Goal: Transaction & Acquisition: Purchase product/service

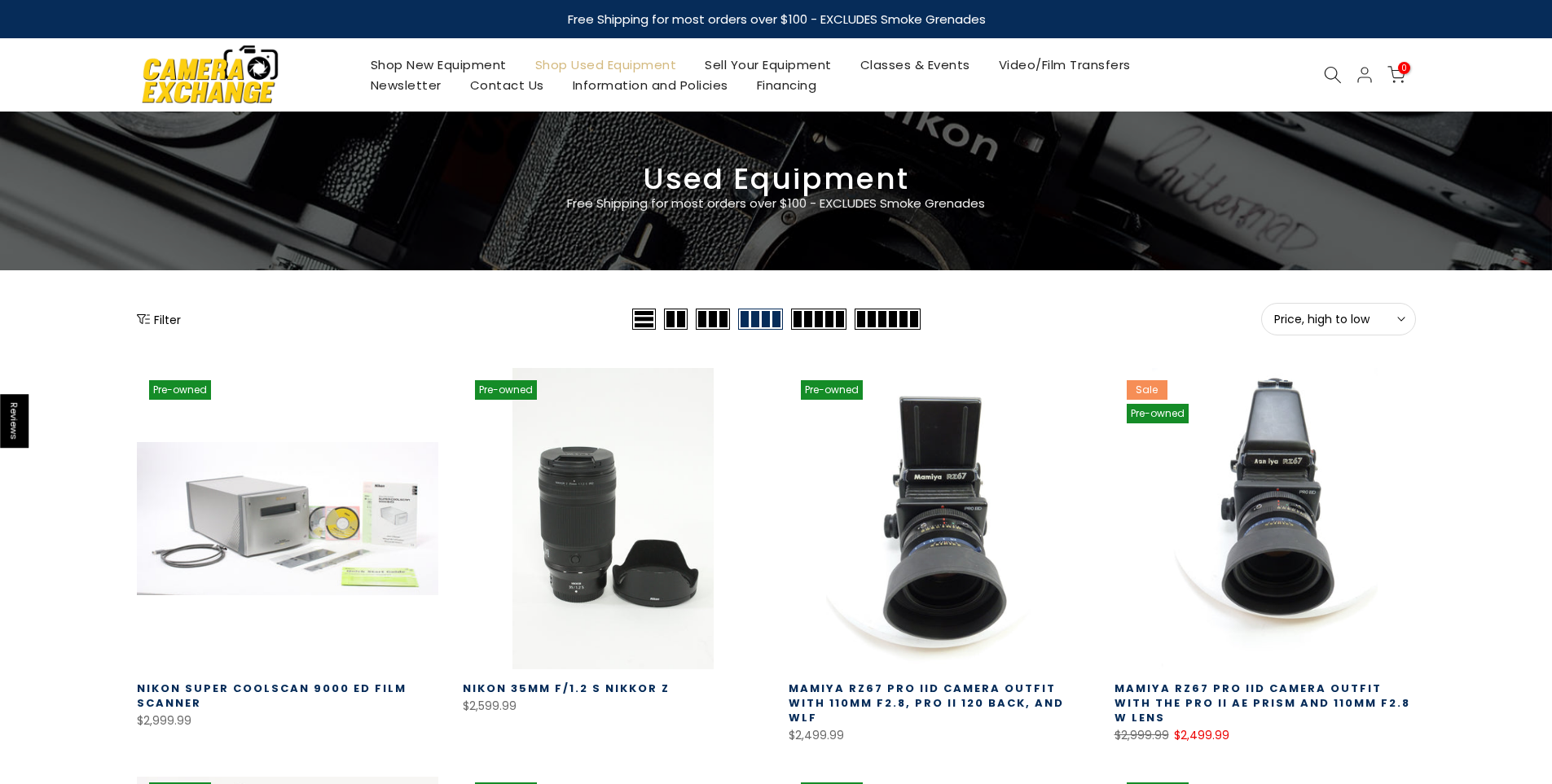
click at [1322, 304] on button "Price, high to low Sort" at bounding box center [1339, 318] width 155 height 33
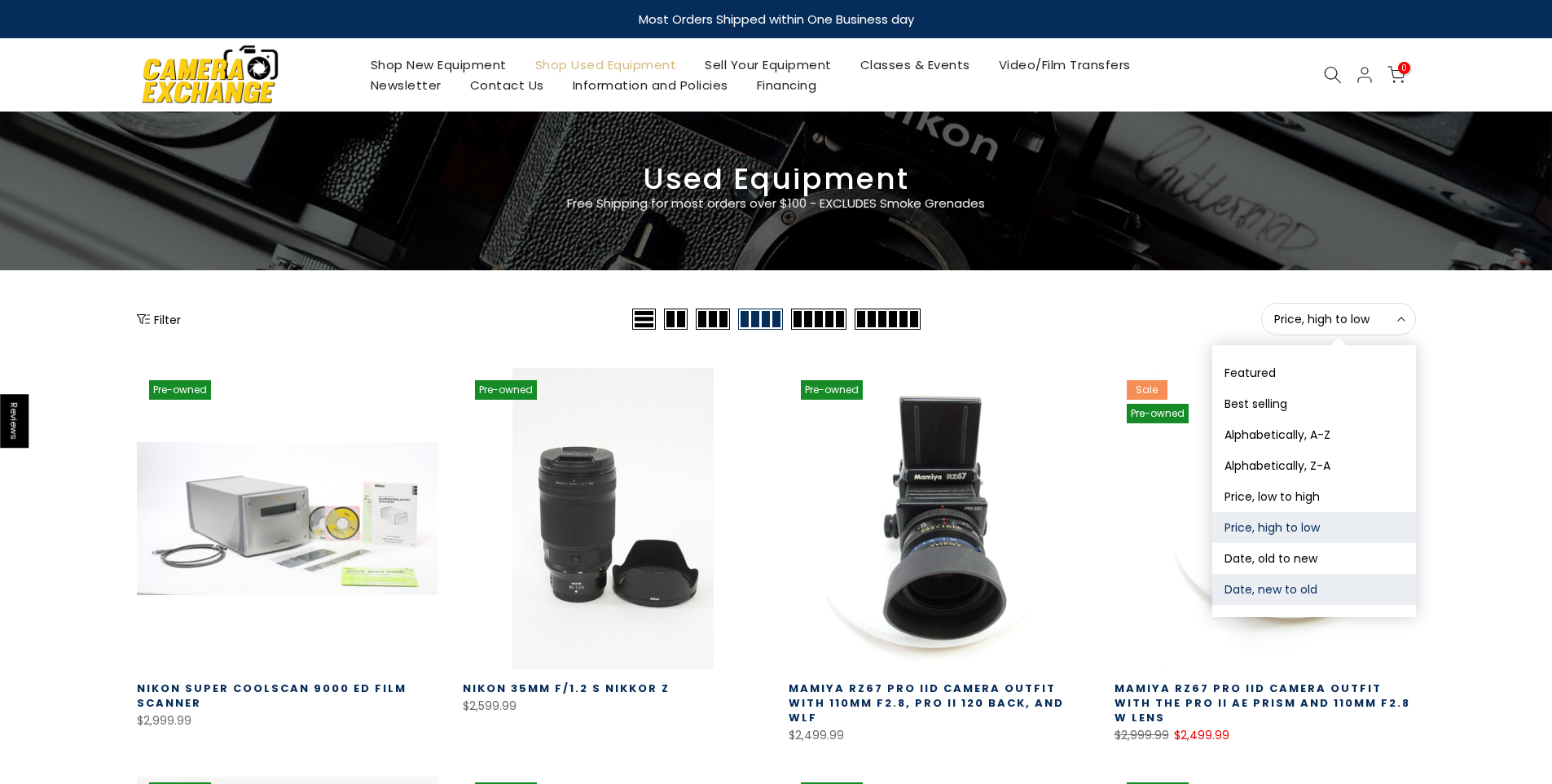
click at [1260, 587] on button "Date, new to old" at bounding box center [1314, 588] width 204 height 31
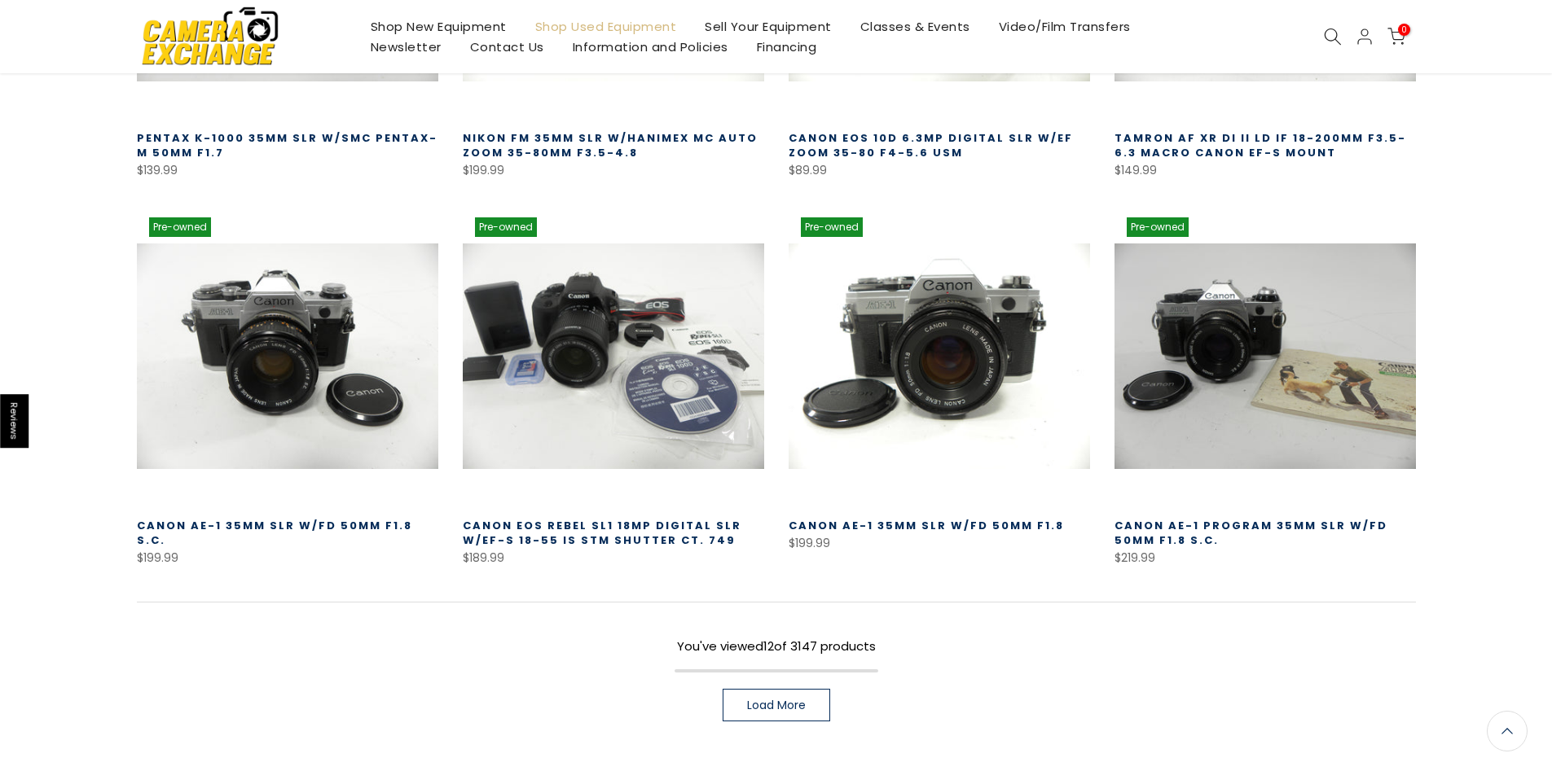
scroll to position [937, 0]
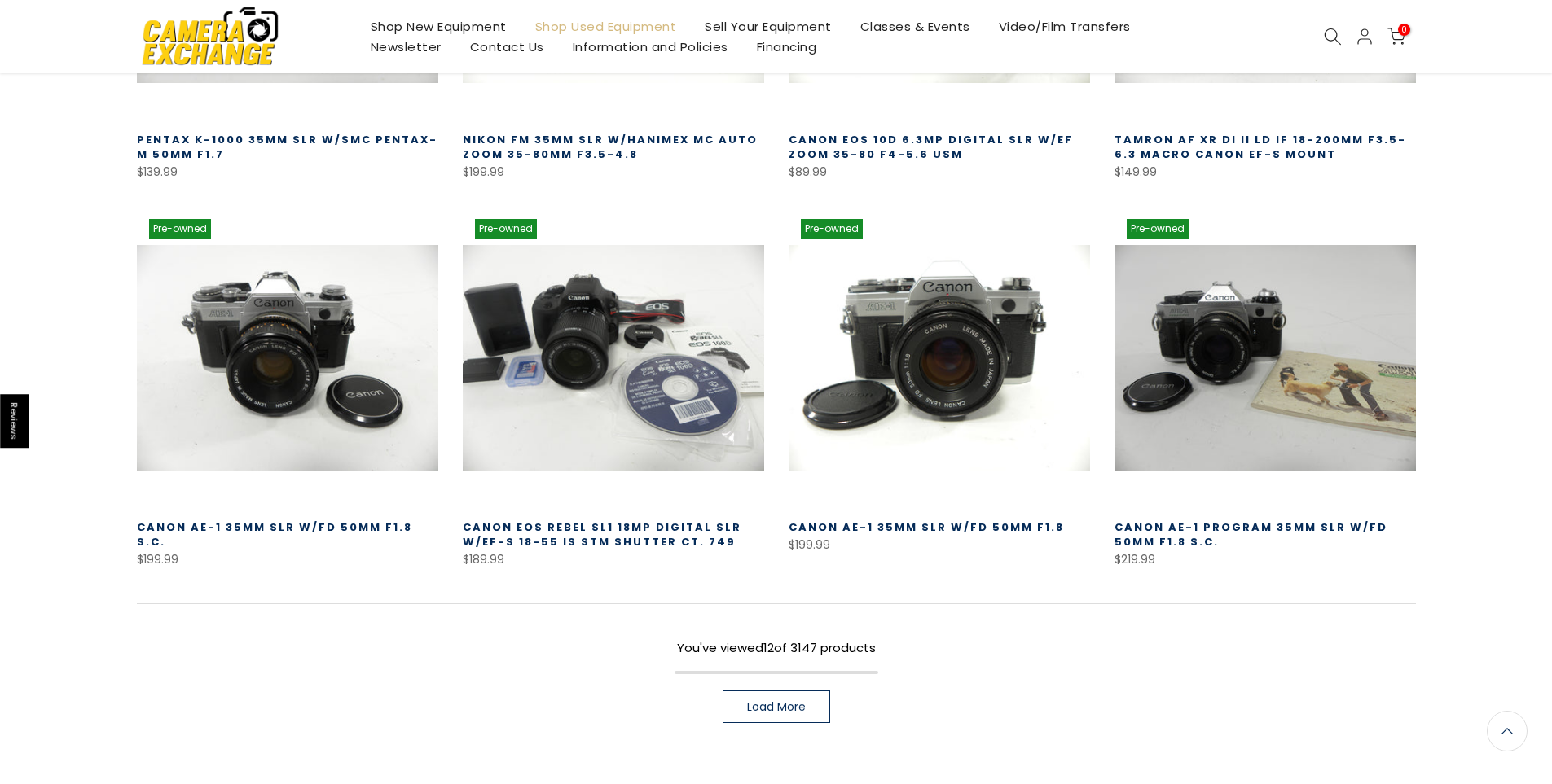
click at [815, 705] on link "Load More" at bounding box center [776, 707] width 107 height 33
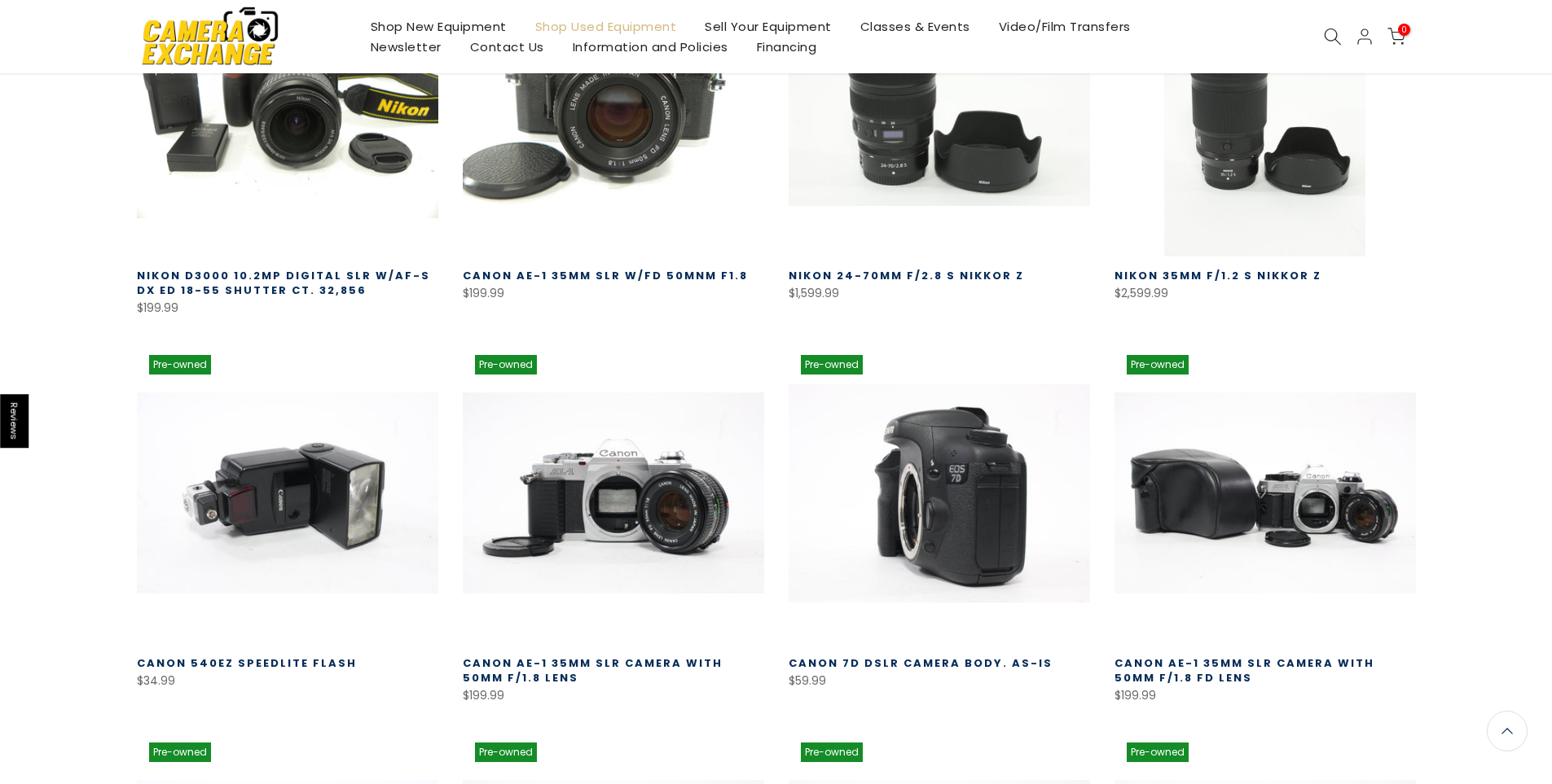
scroll to position [1589, 0]
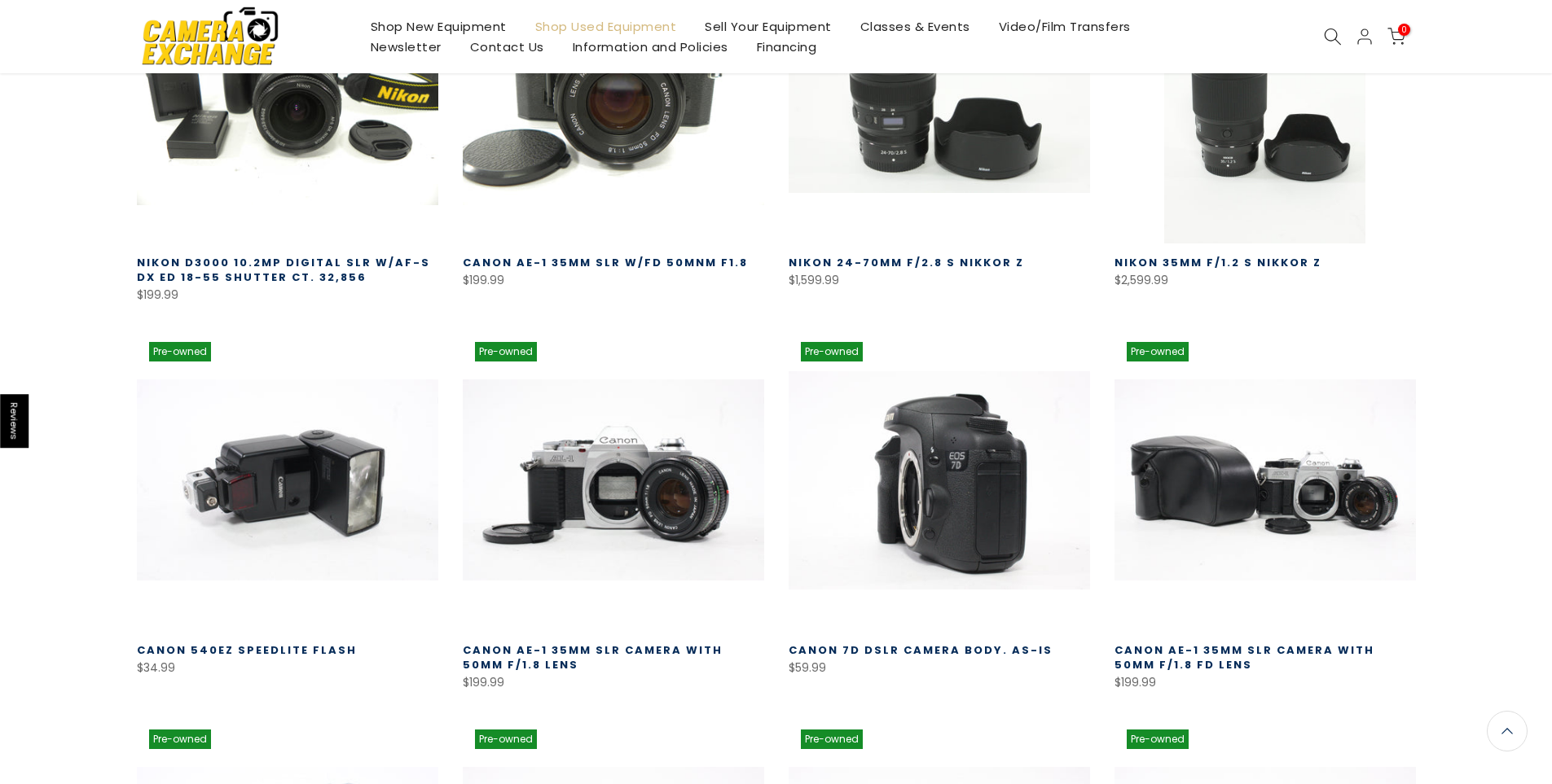
click at [900, 488] on link at bounding box center [939, 480] width 302 height 302
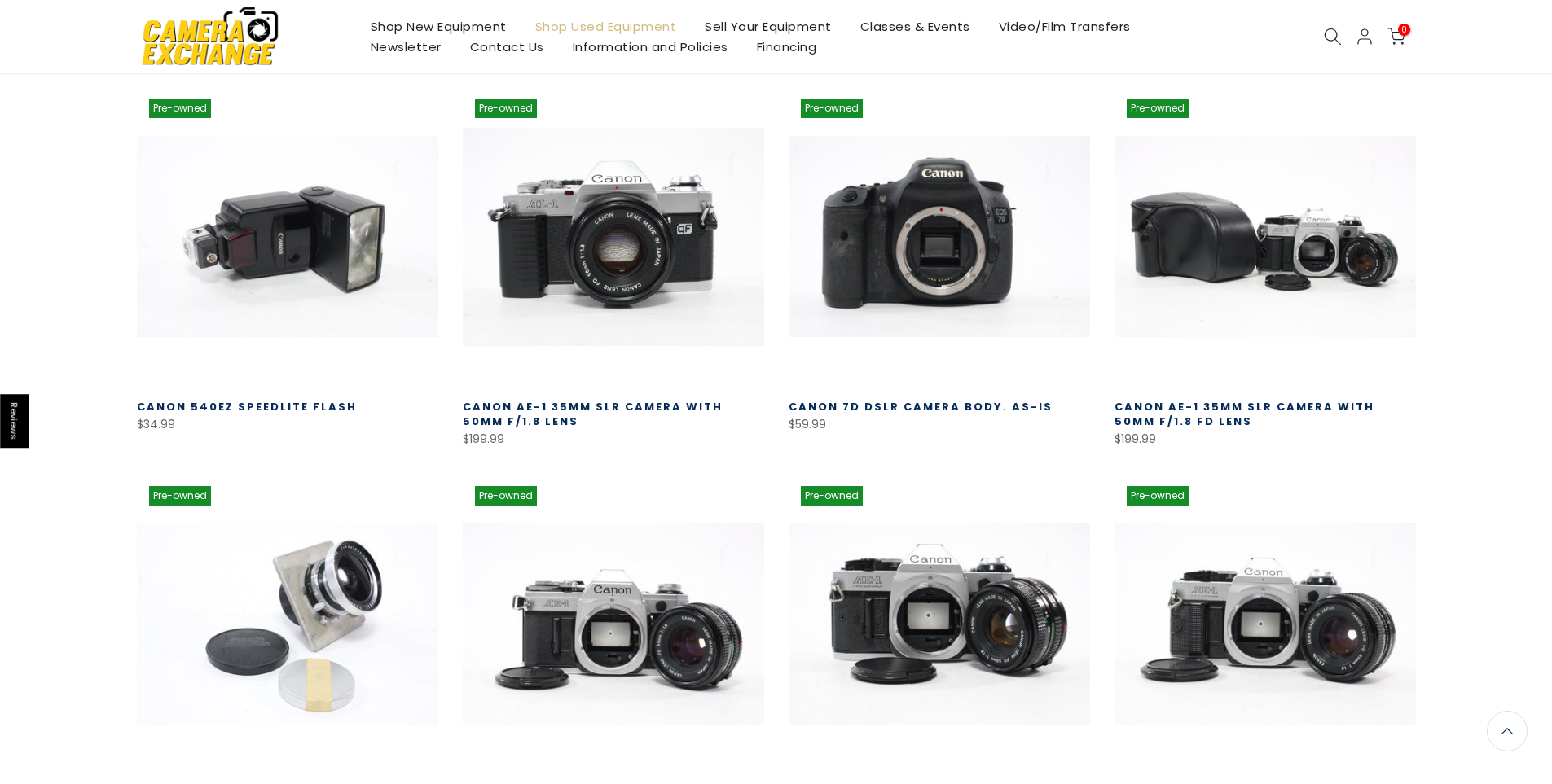
scroll to position [1833, 0]
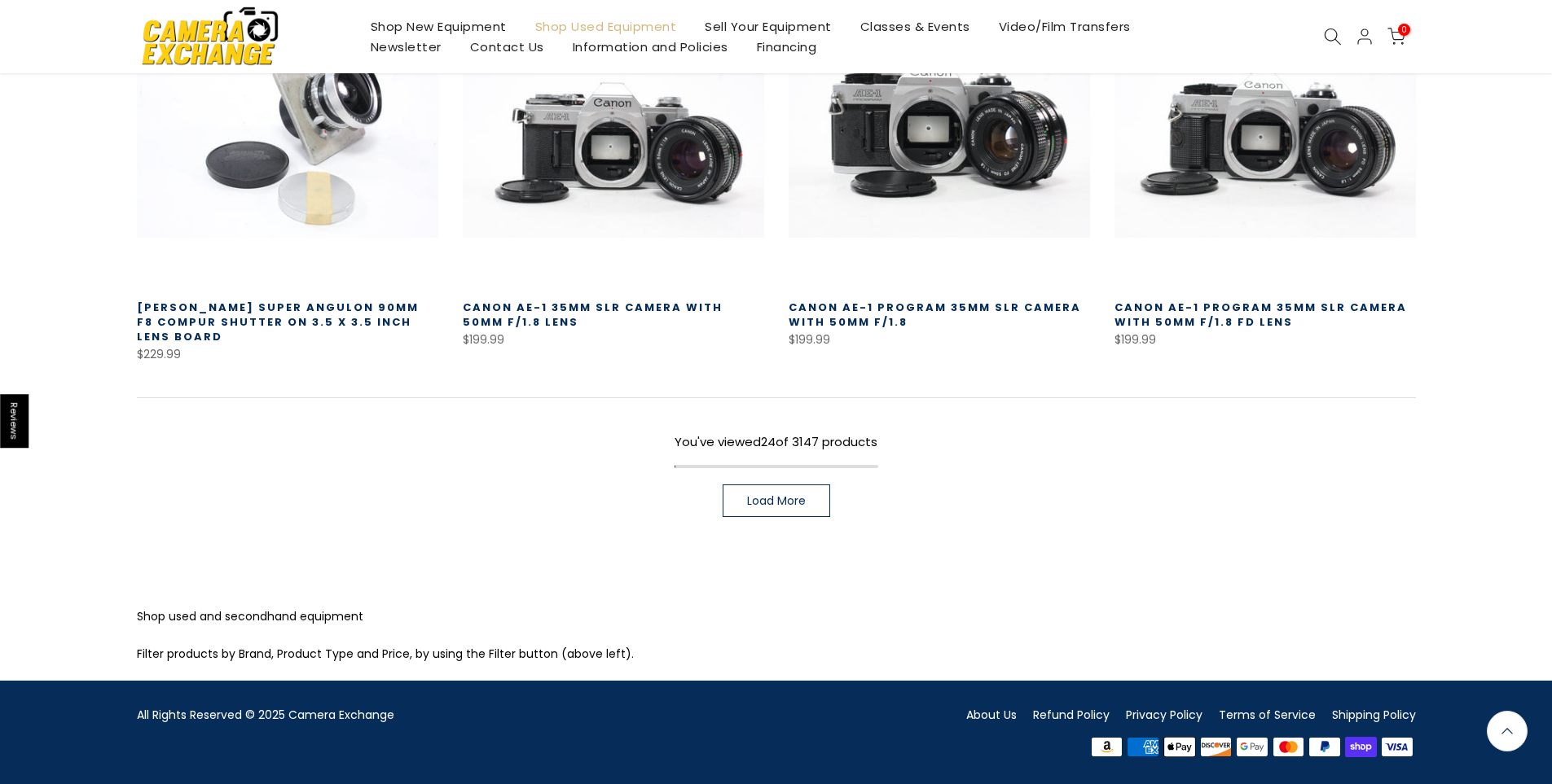
click at [753, 503] on span "Load More" at bounding box center [776, 501] width 59 height 11
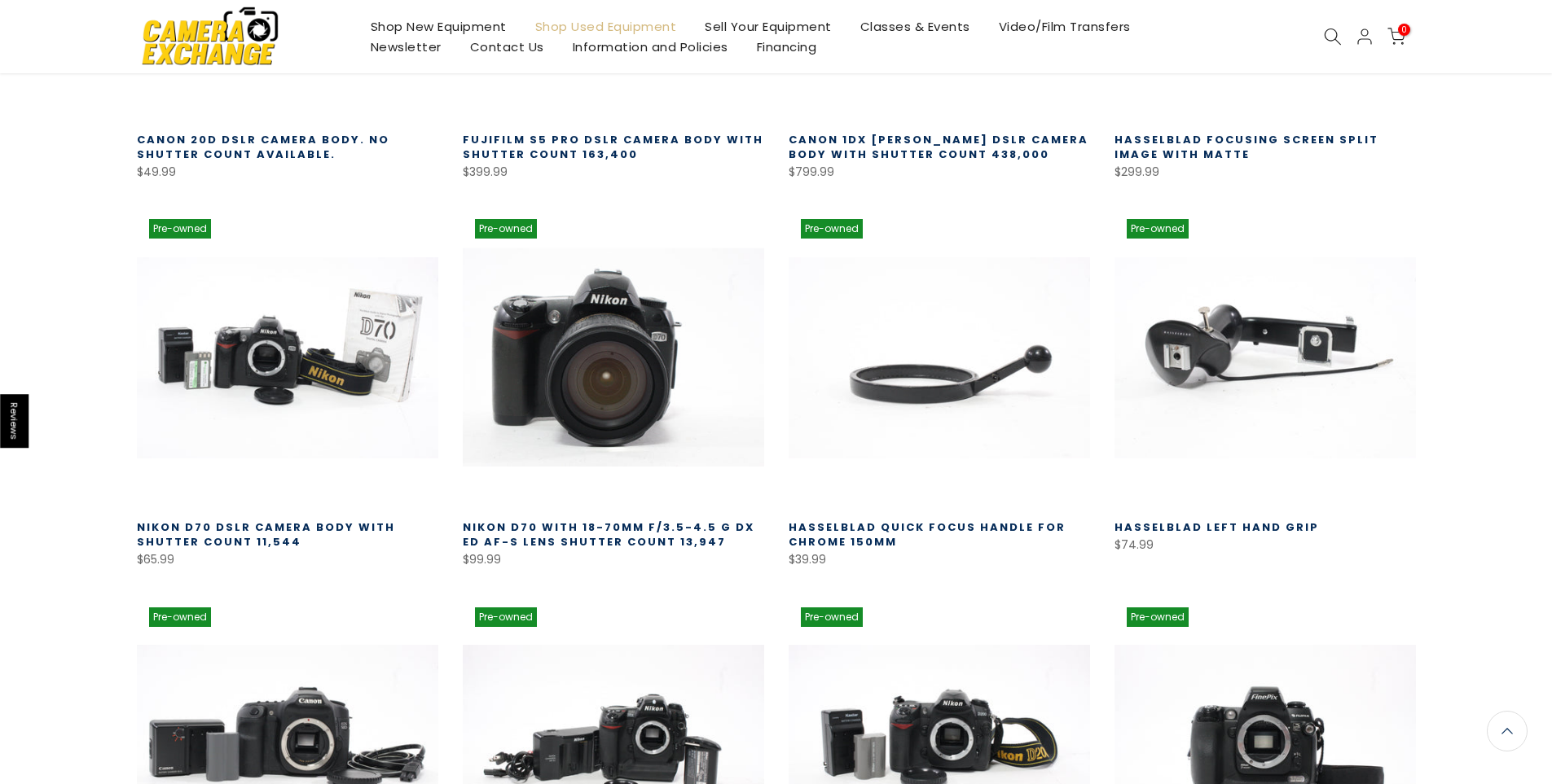
scroll to position [2888, 0]
click at [533, 367] on link at bounding box center [614, 358] width 302 height 302
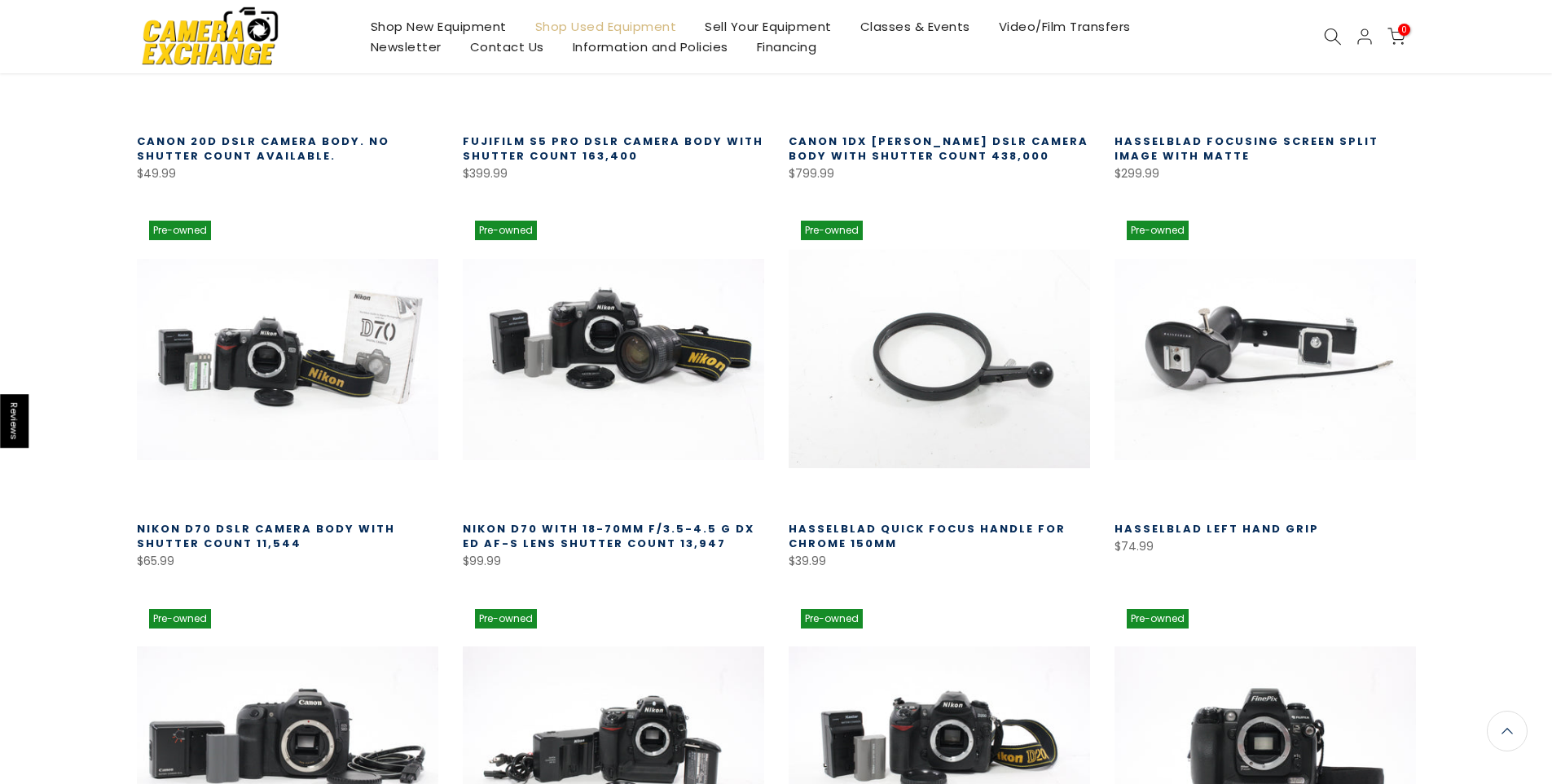
scroll to position [2889, 0]
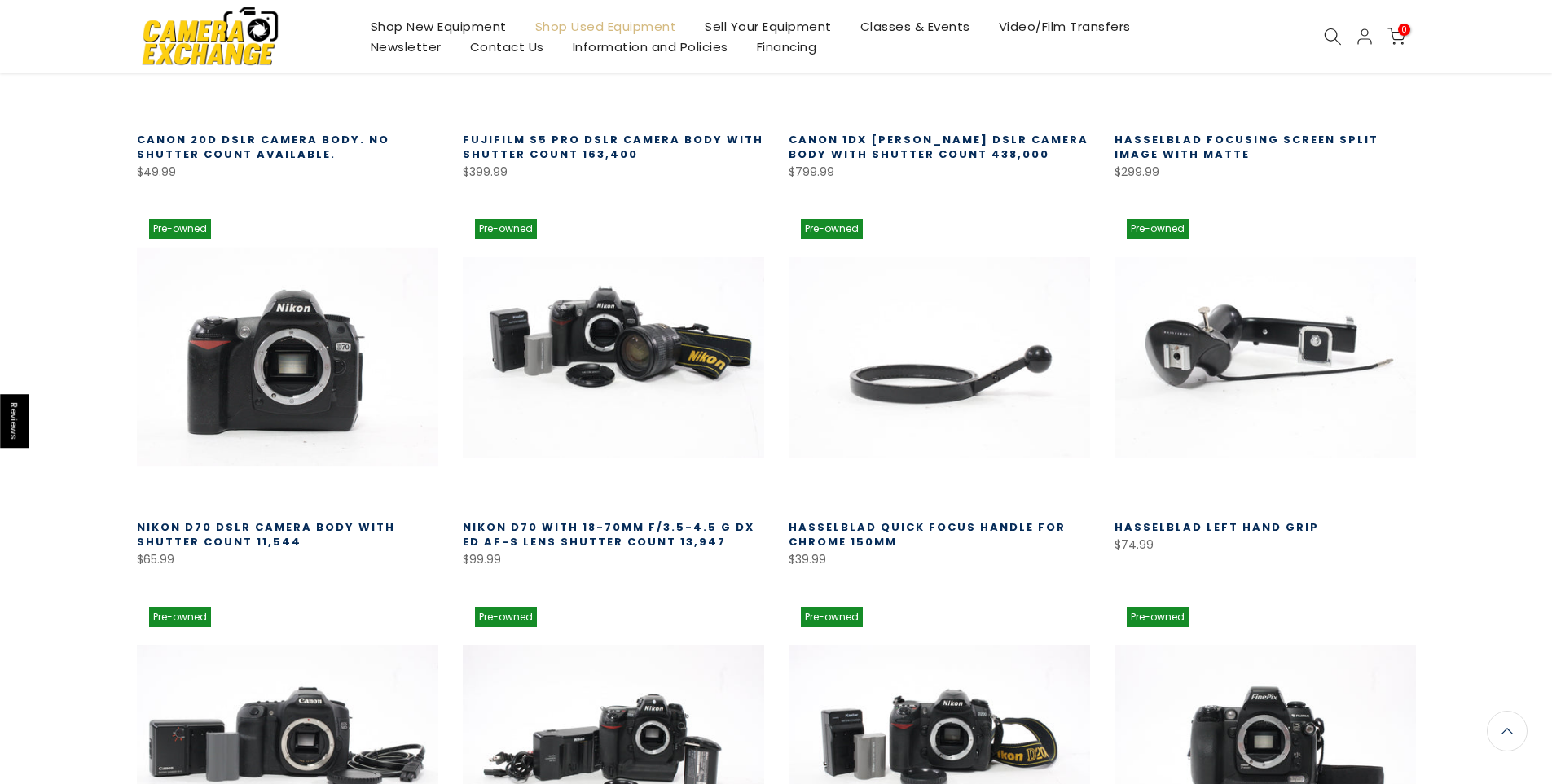
click at [256, 360] on link at bounding box center [288, 358] width 302 height 302
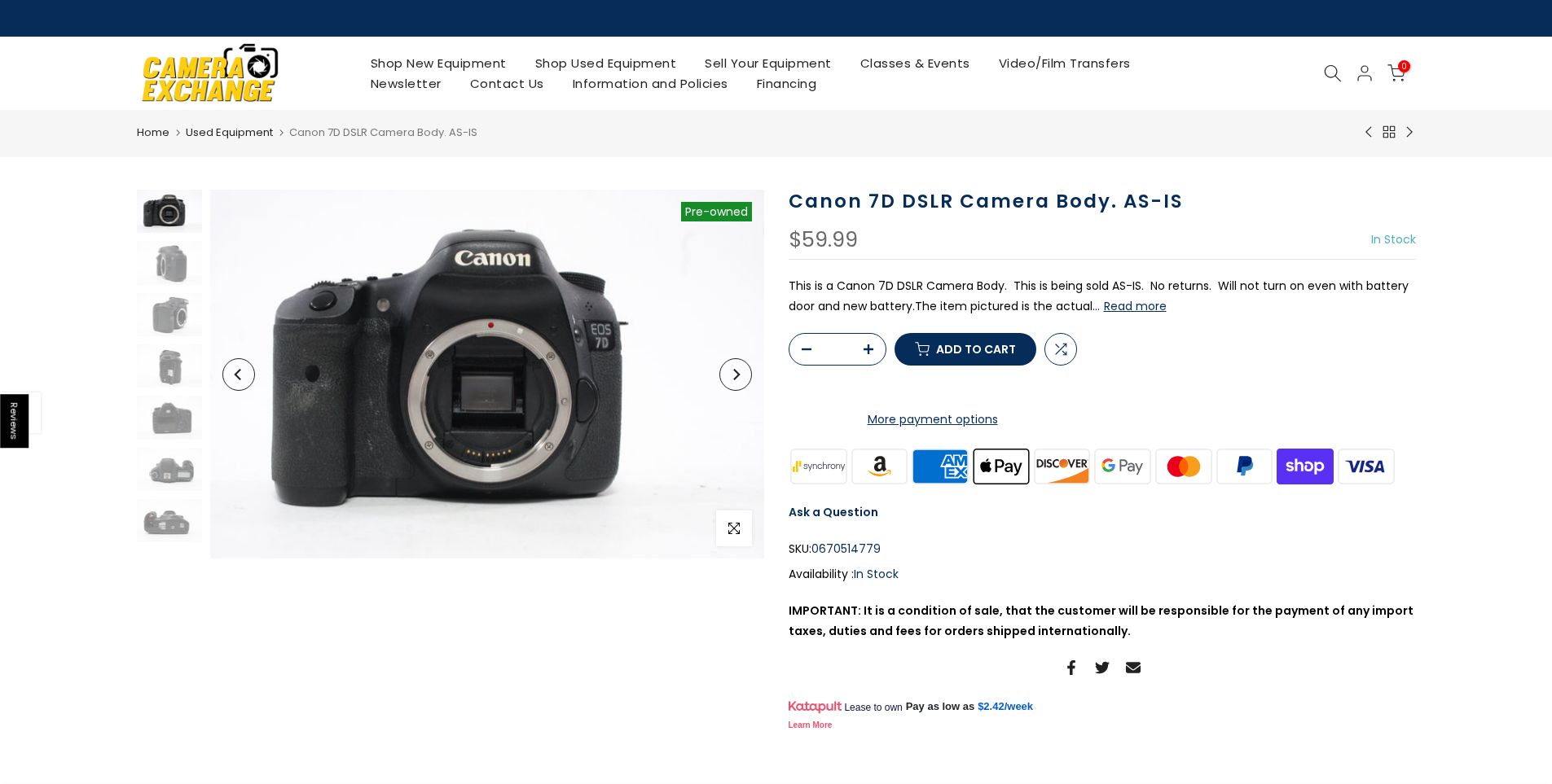
click at [734, 386] on button "Next" at bounding box center [735, 374] width 33 height 33
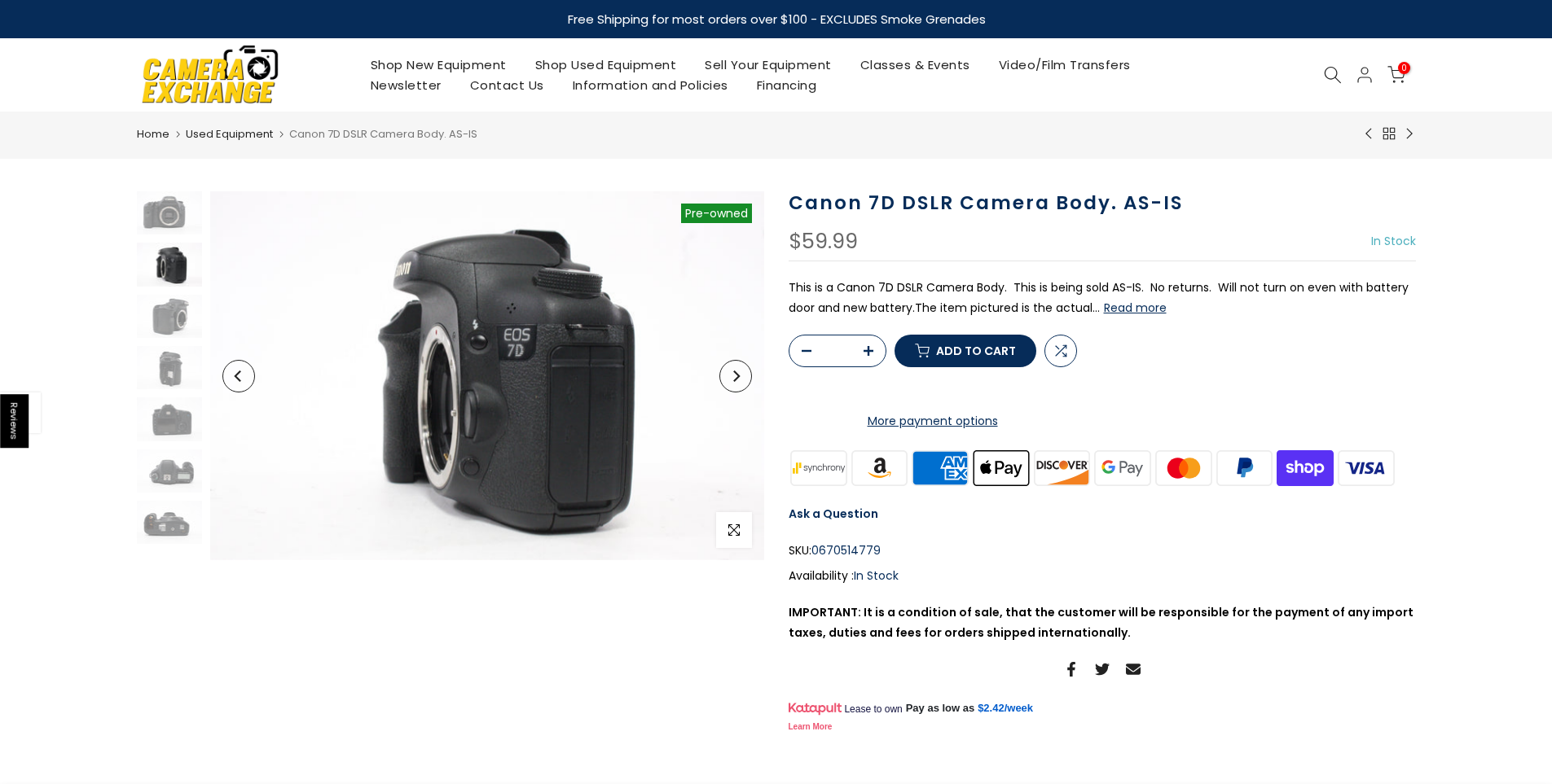
click at [734, 386] on button "Next" at bounding box center [735, 376] width 33 height 33
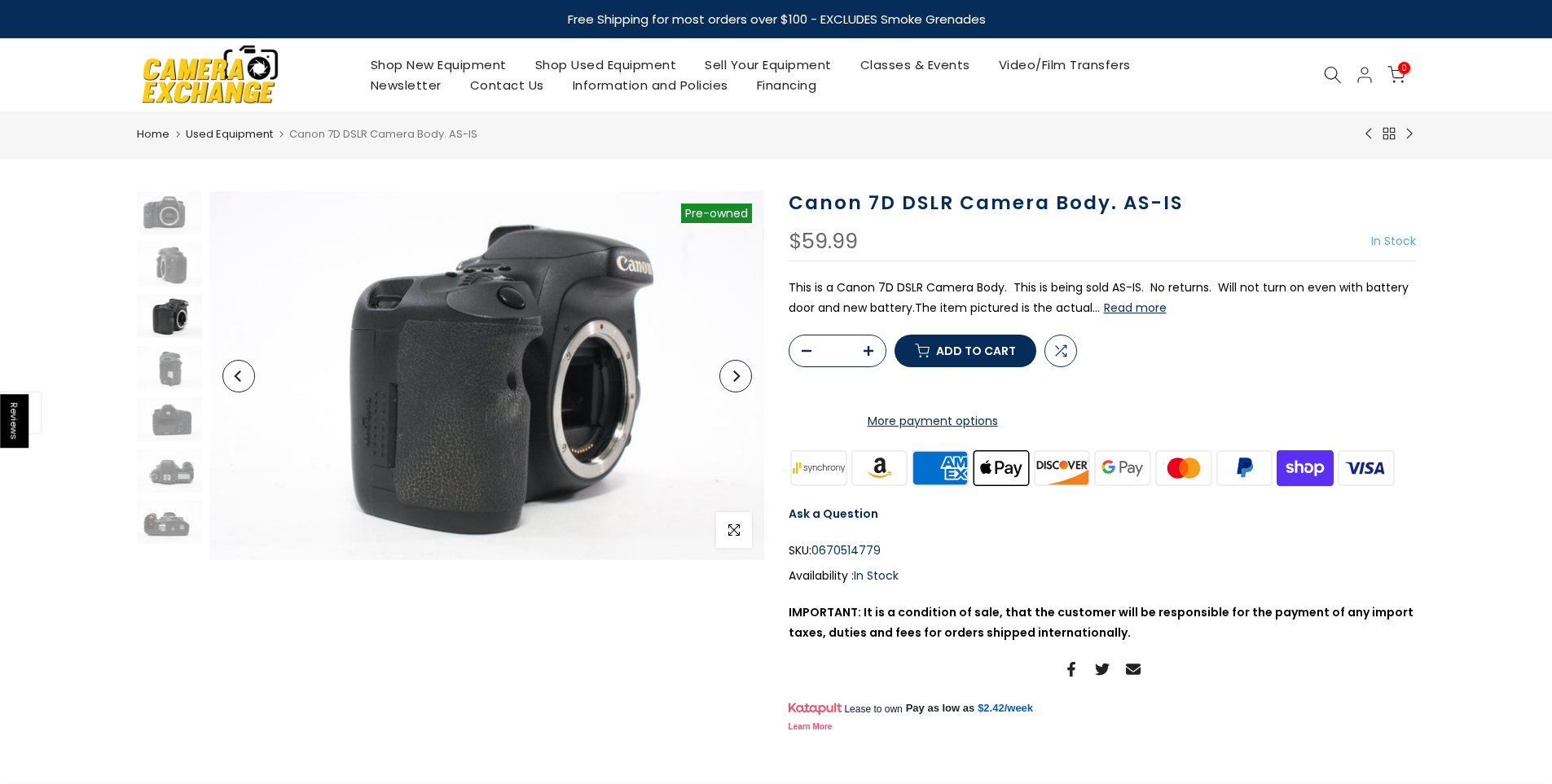
click at [734, 386] on button "Next" at bounding box center [735, 376] width 33 height 33
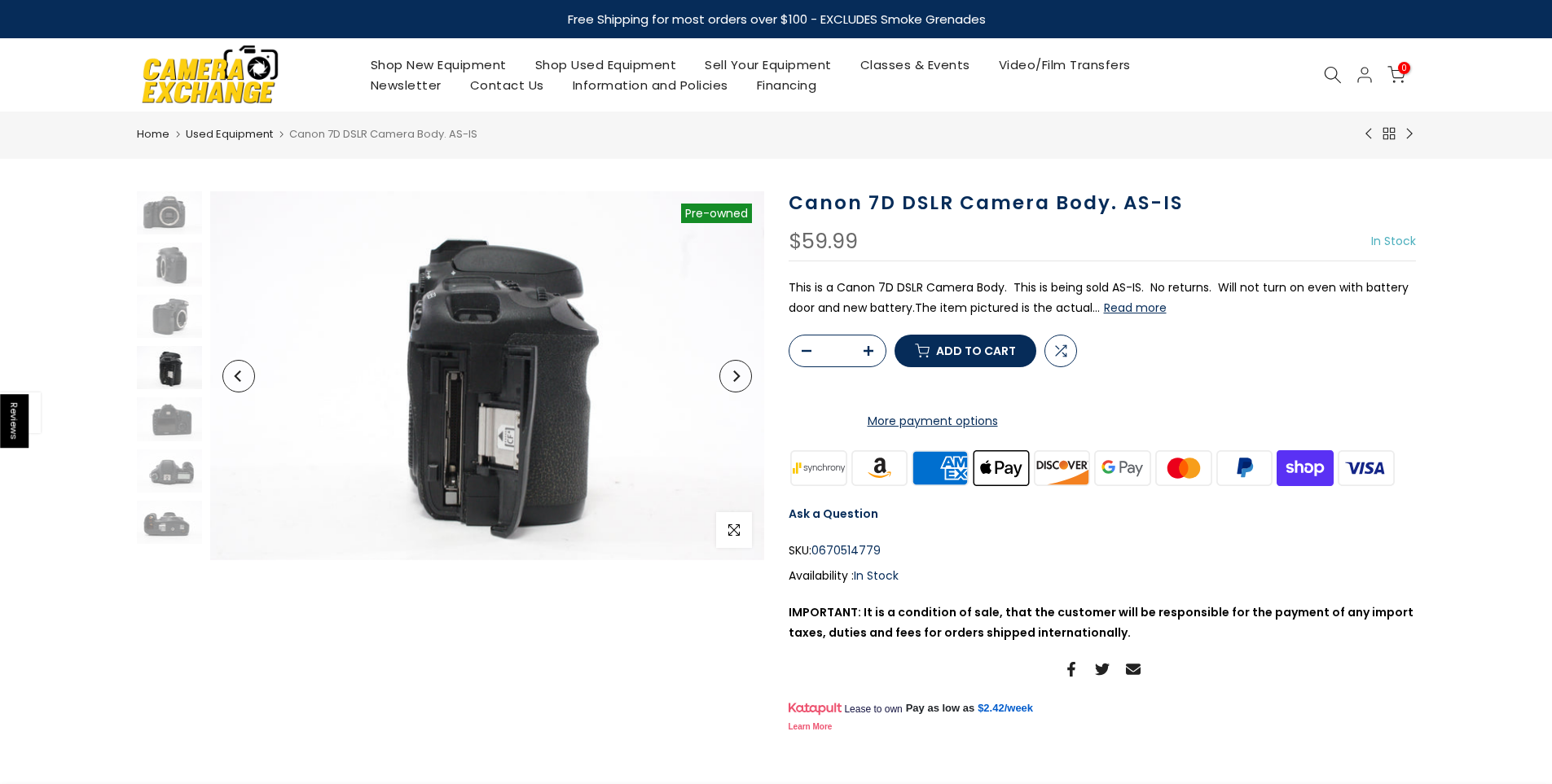
click at [734, 386] on button "Next" at bounding box center [735, 376] width 33 height 33
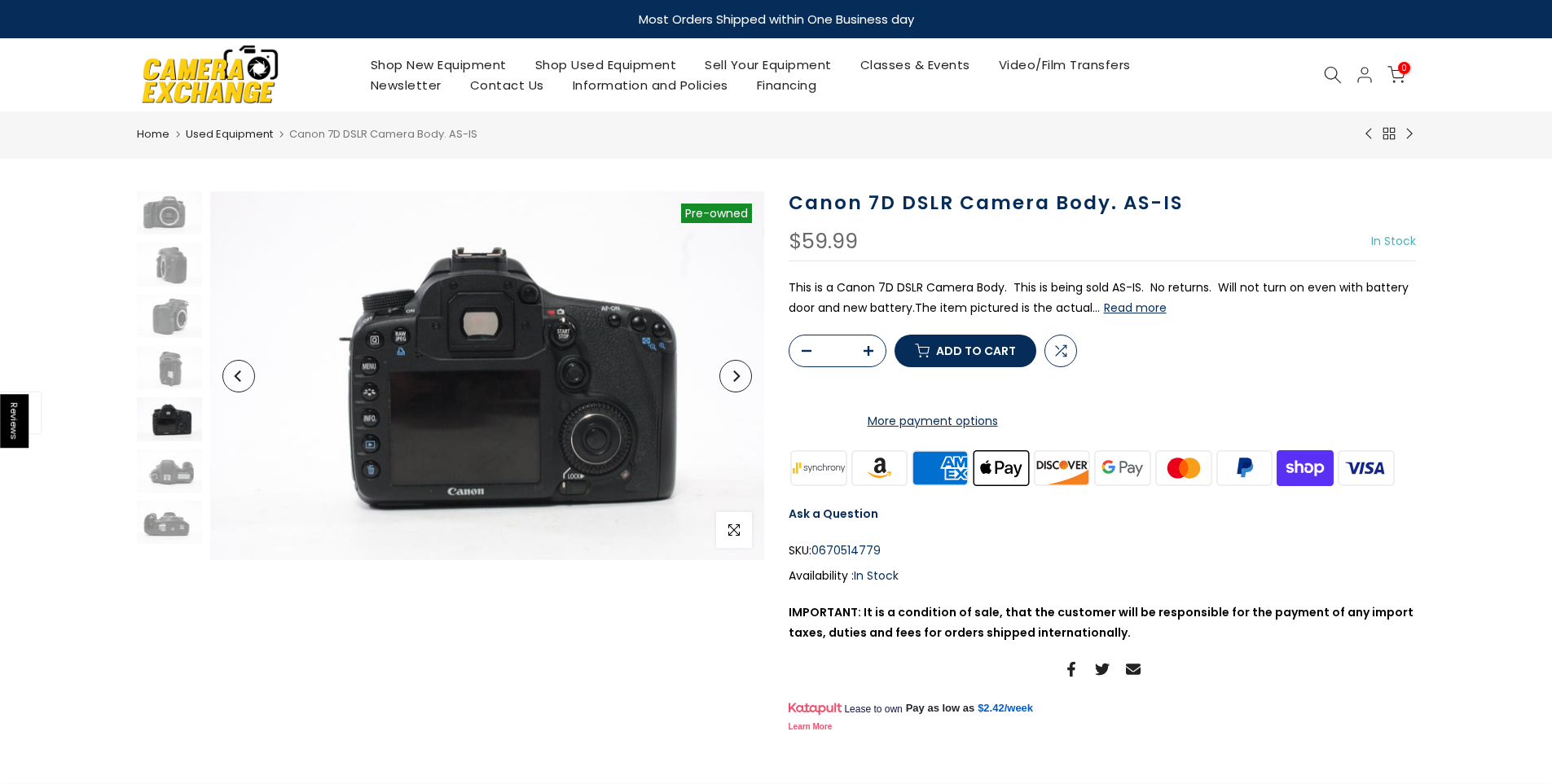
click at [734, 386] on button "Next" at bounding box center [735, 376] width 33 height 33
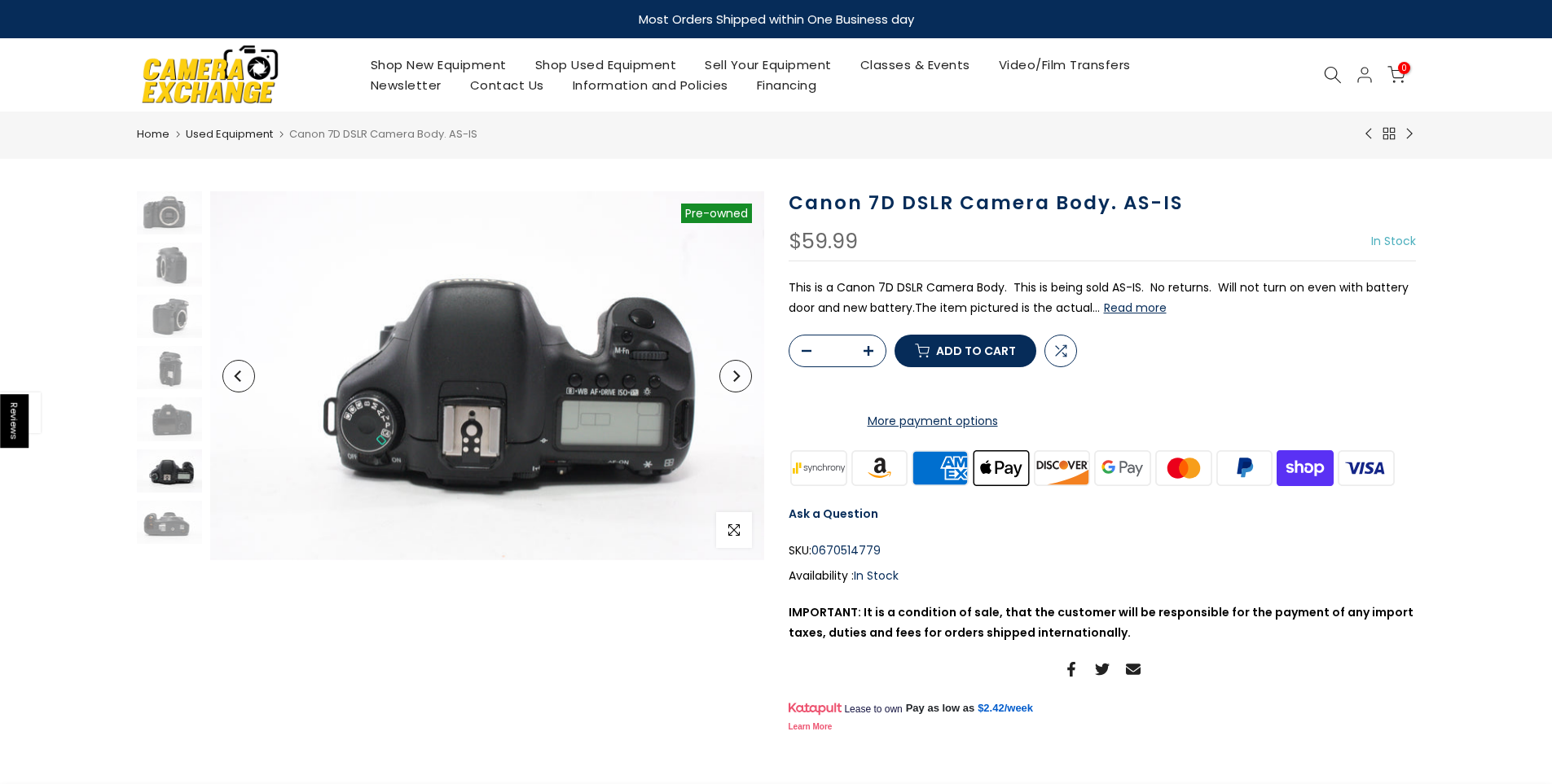
click at [734, 386] on button "Next" at bounding box center [735, 376] width 33 height 33
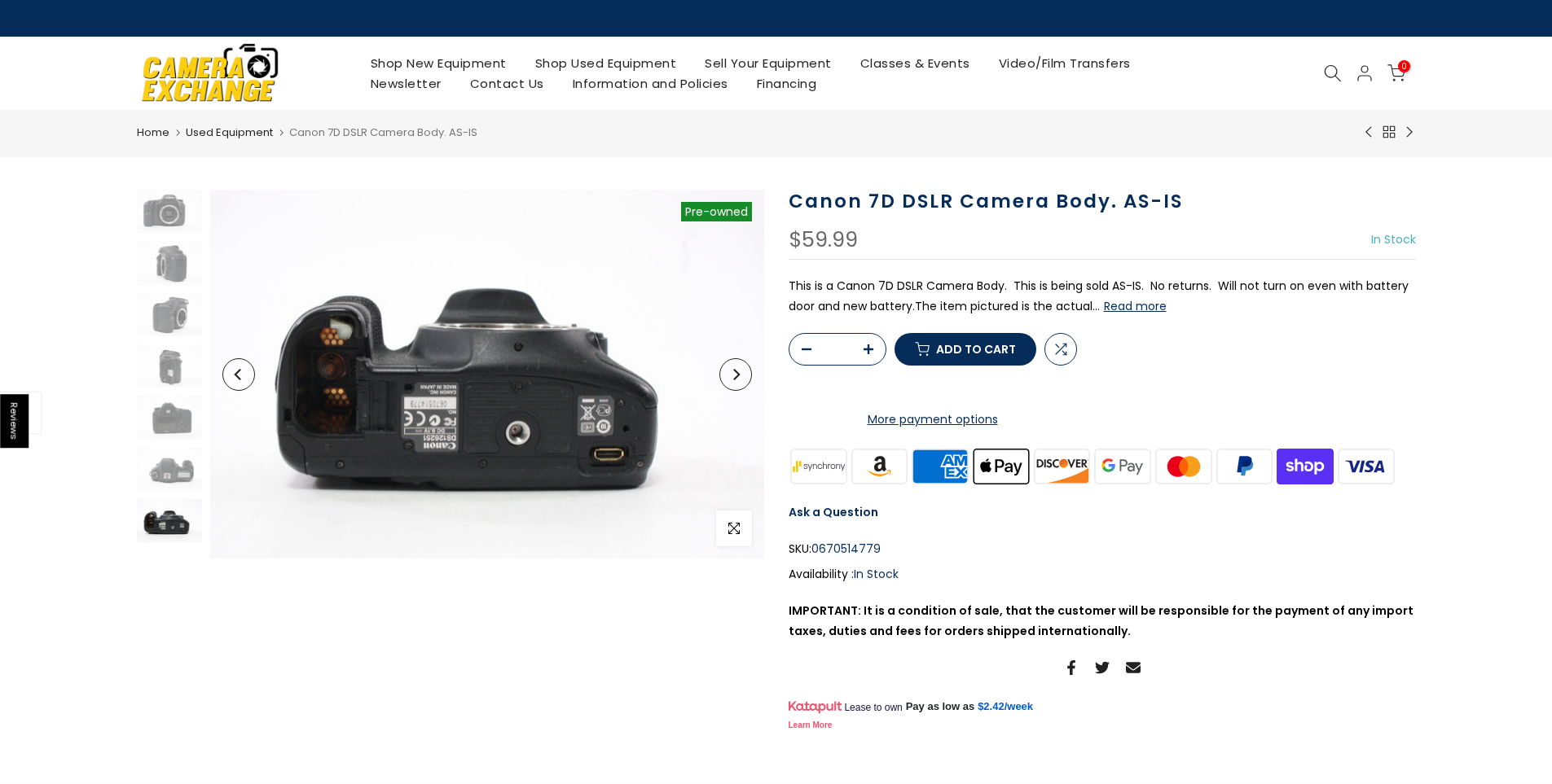
click at [734, 386] on button "Next" at bounding box center [735, 374] width 33 height 33
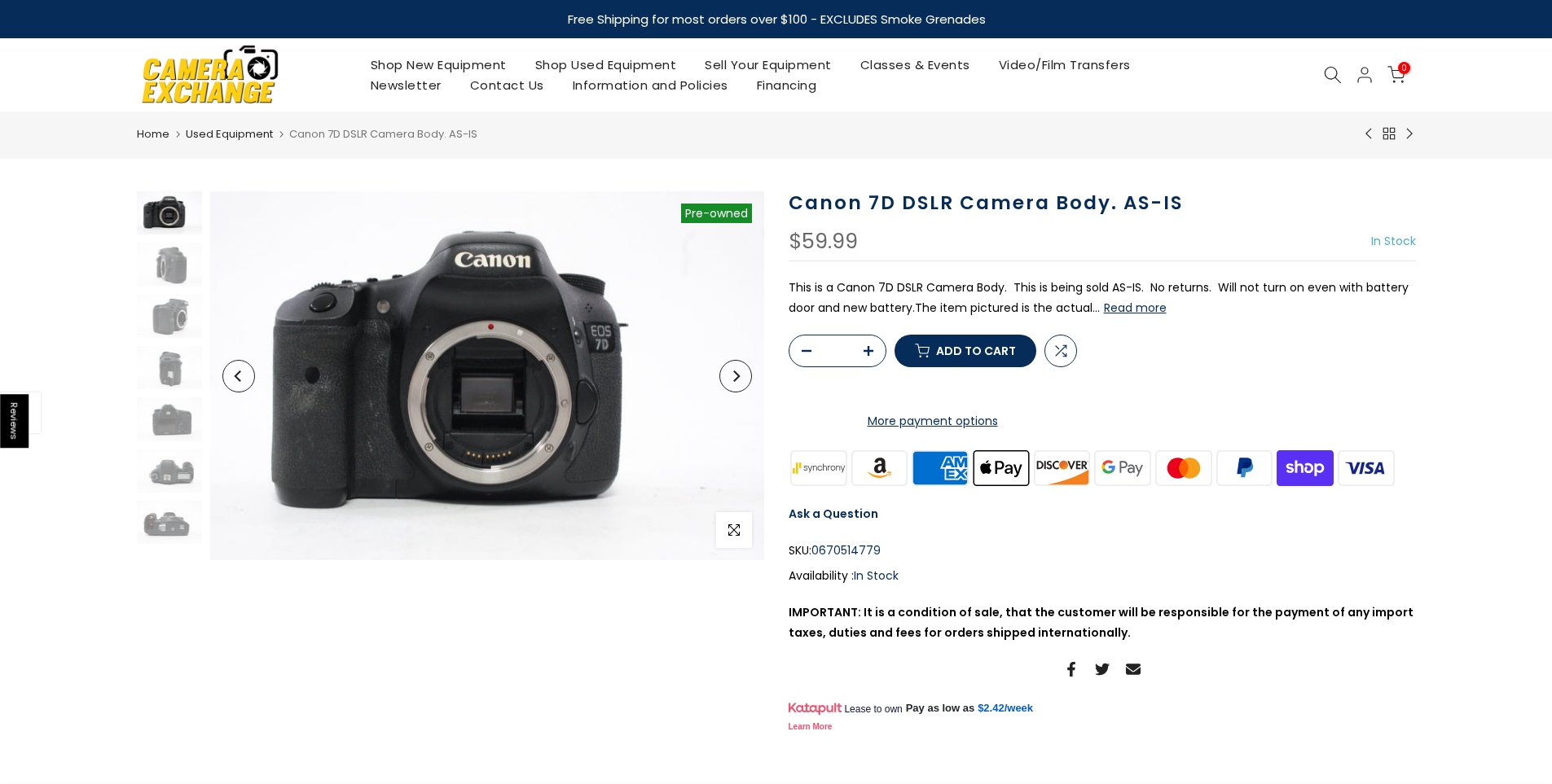
click at [734, 386] on button "Next" at bounding box center [735, 376] width 33 height 33
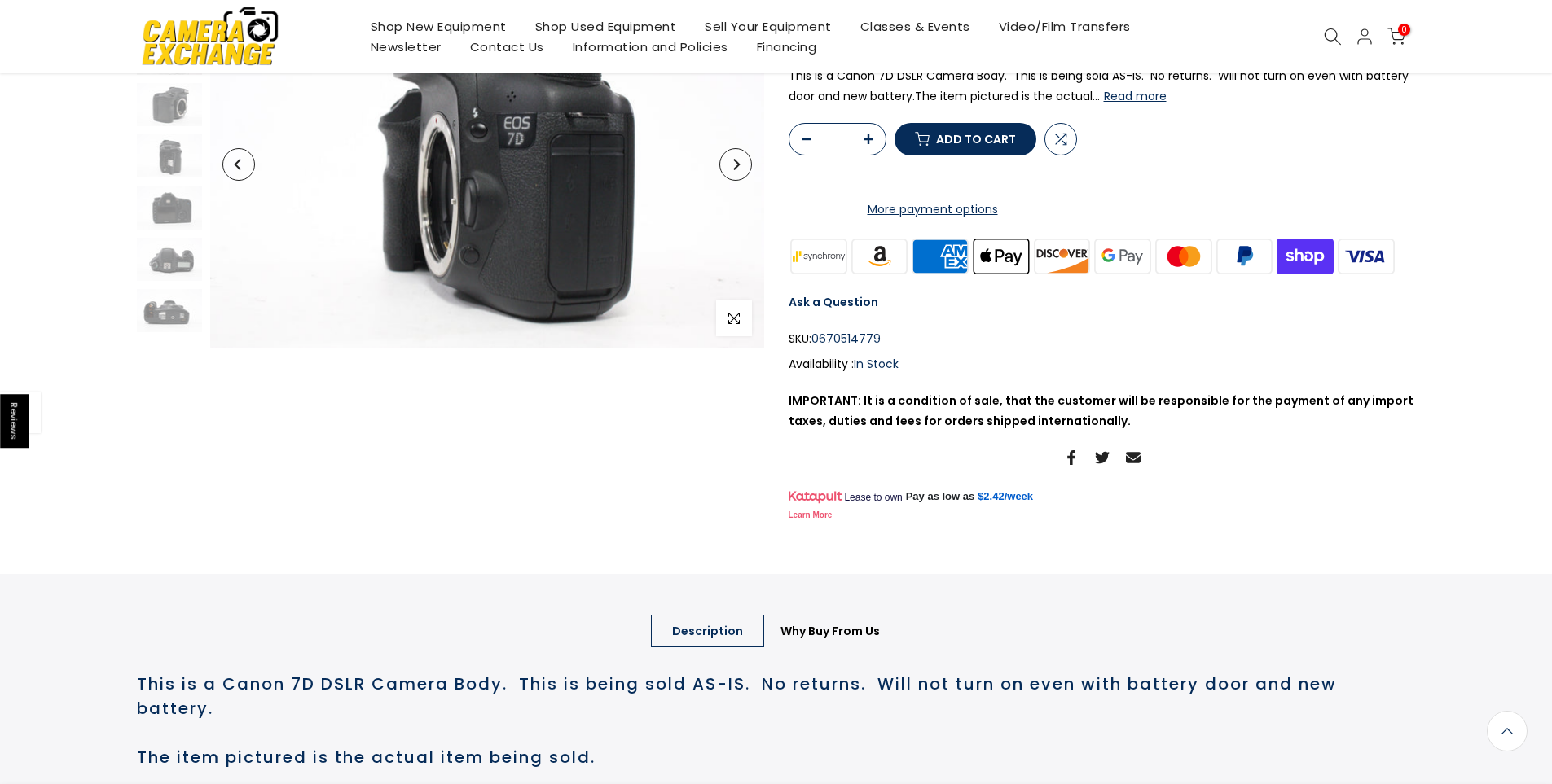
scroll to position [163, 0]
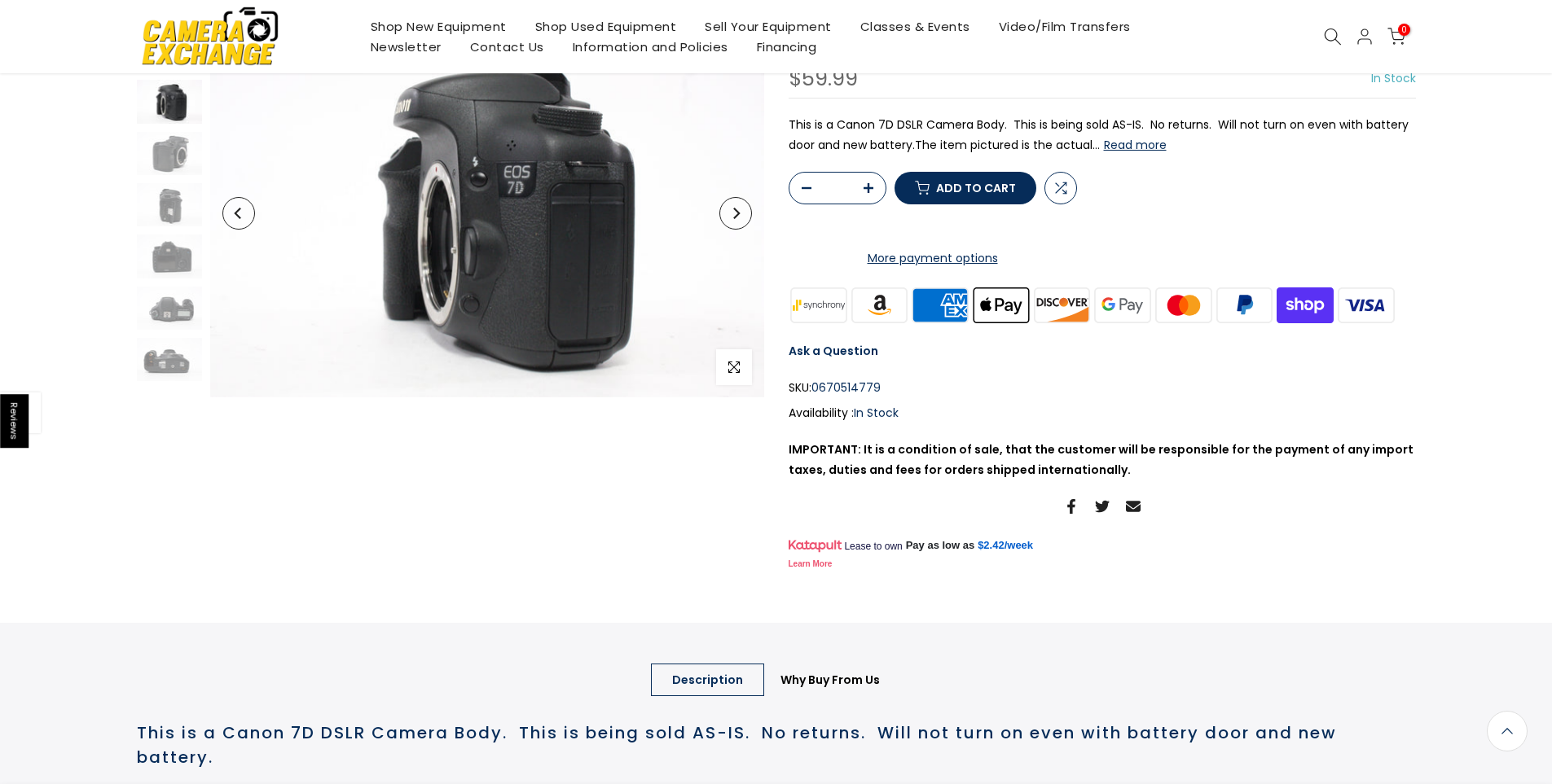
click at [730, 218] on icon "Next" at bounding box center [736, 213] width 11 height 11
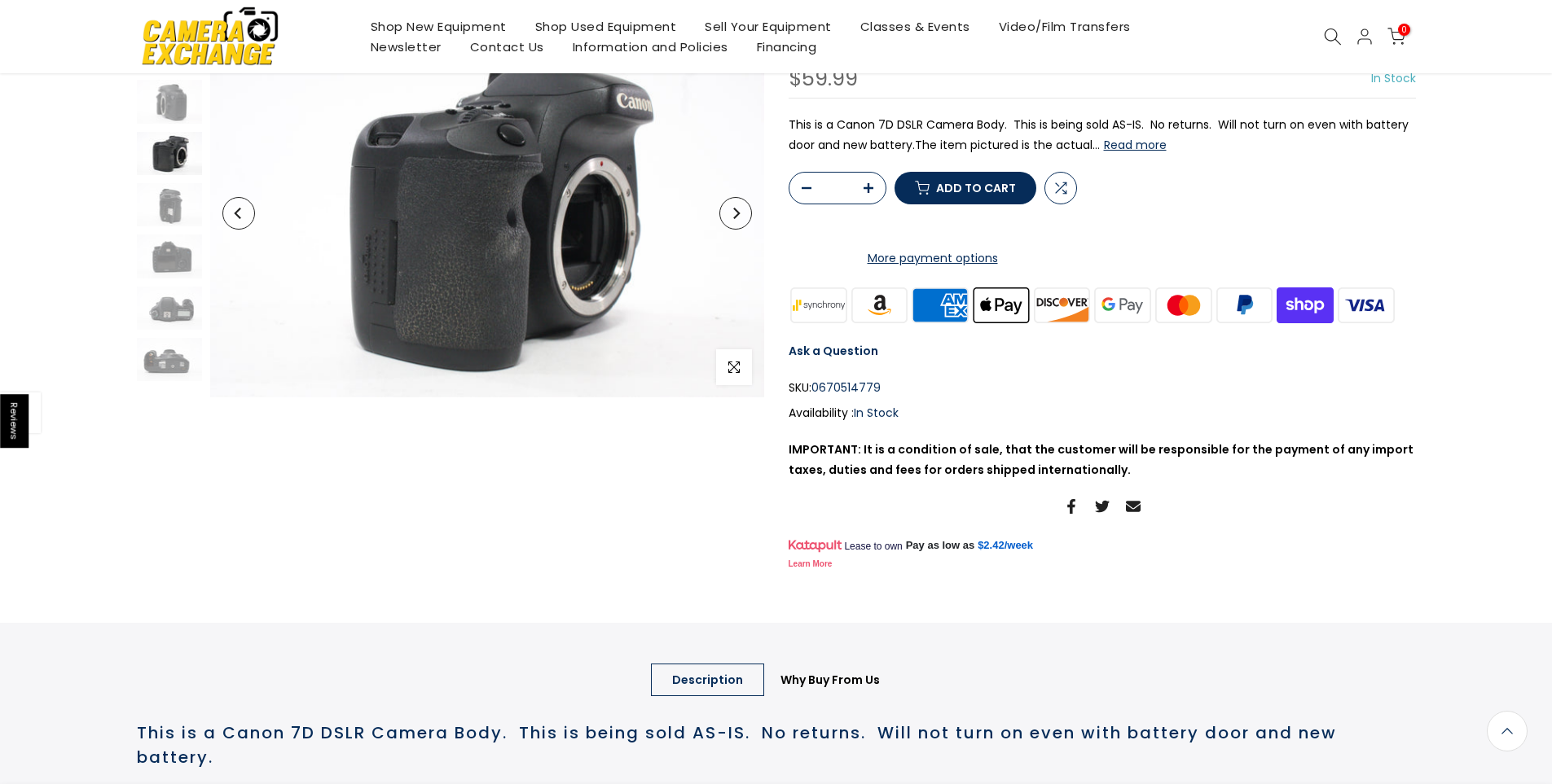
click at [730, 218] on icon "Next" at bounding box center [736, 213] width 11 height 11
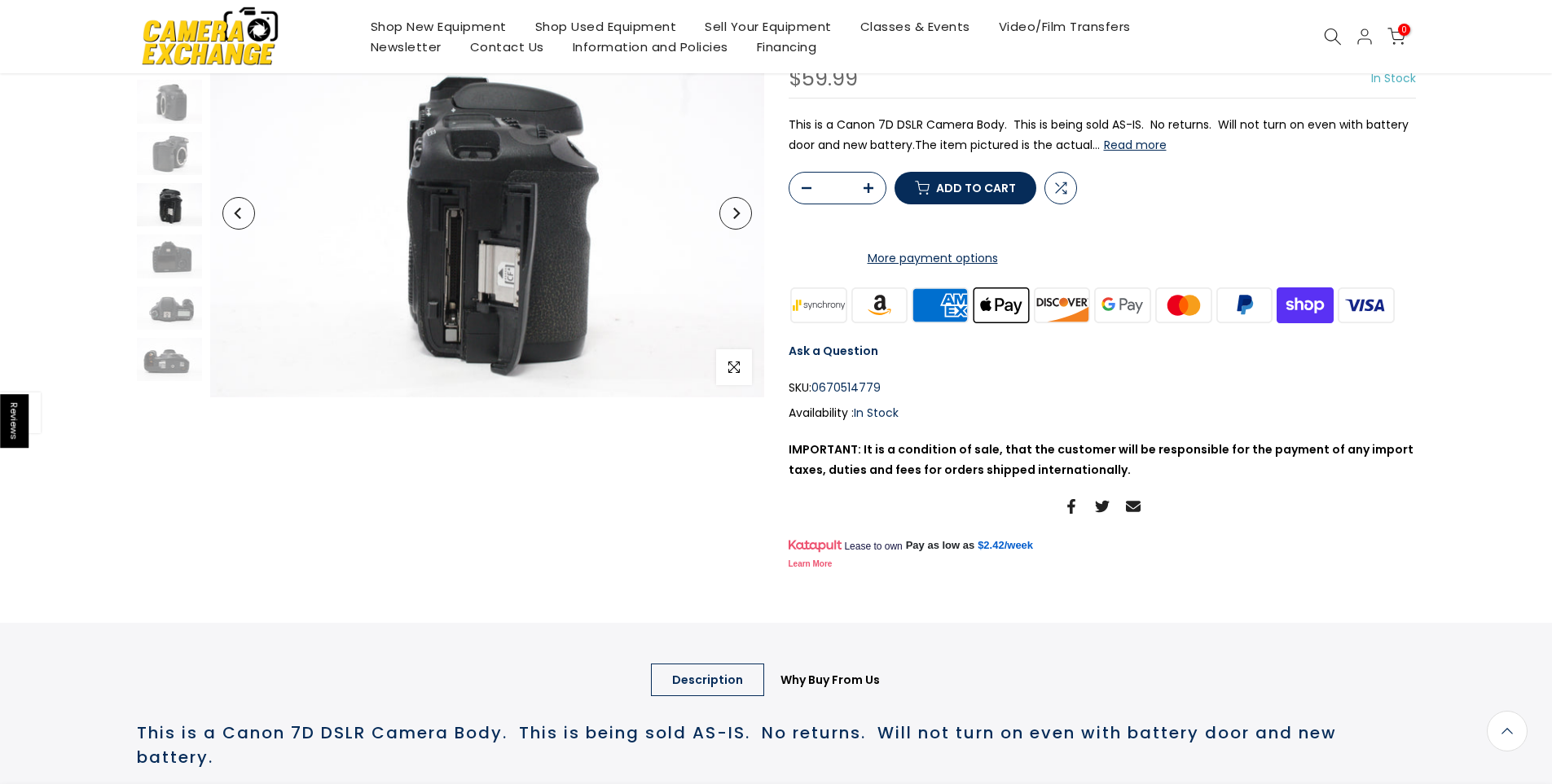
click at [730, 218] on icon "Next" at bounding box center [736, 213] width 11 height 11
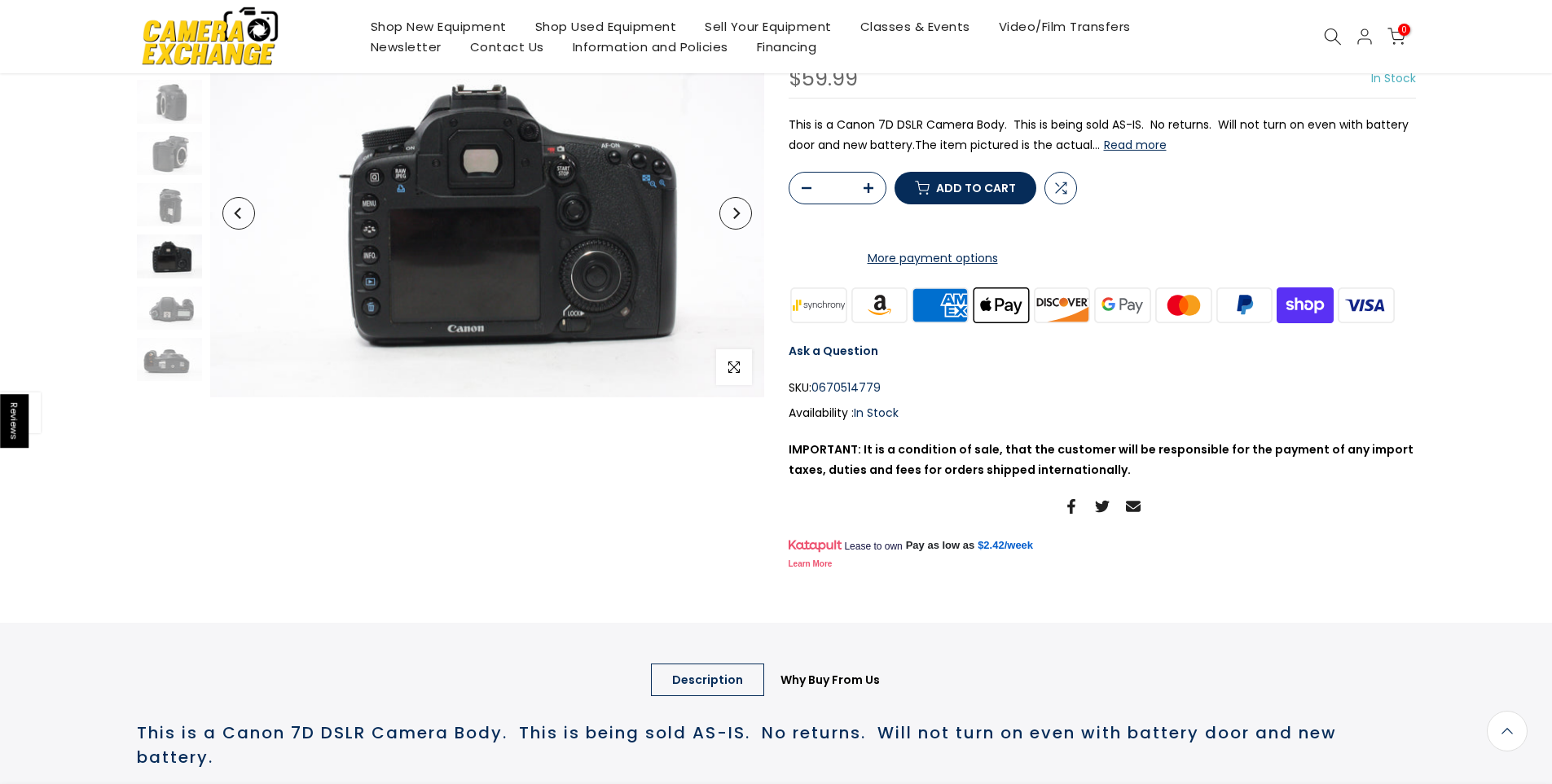
click at [730, 218] on icon "Next" at bounding box center [736, 213] width 11 height 11
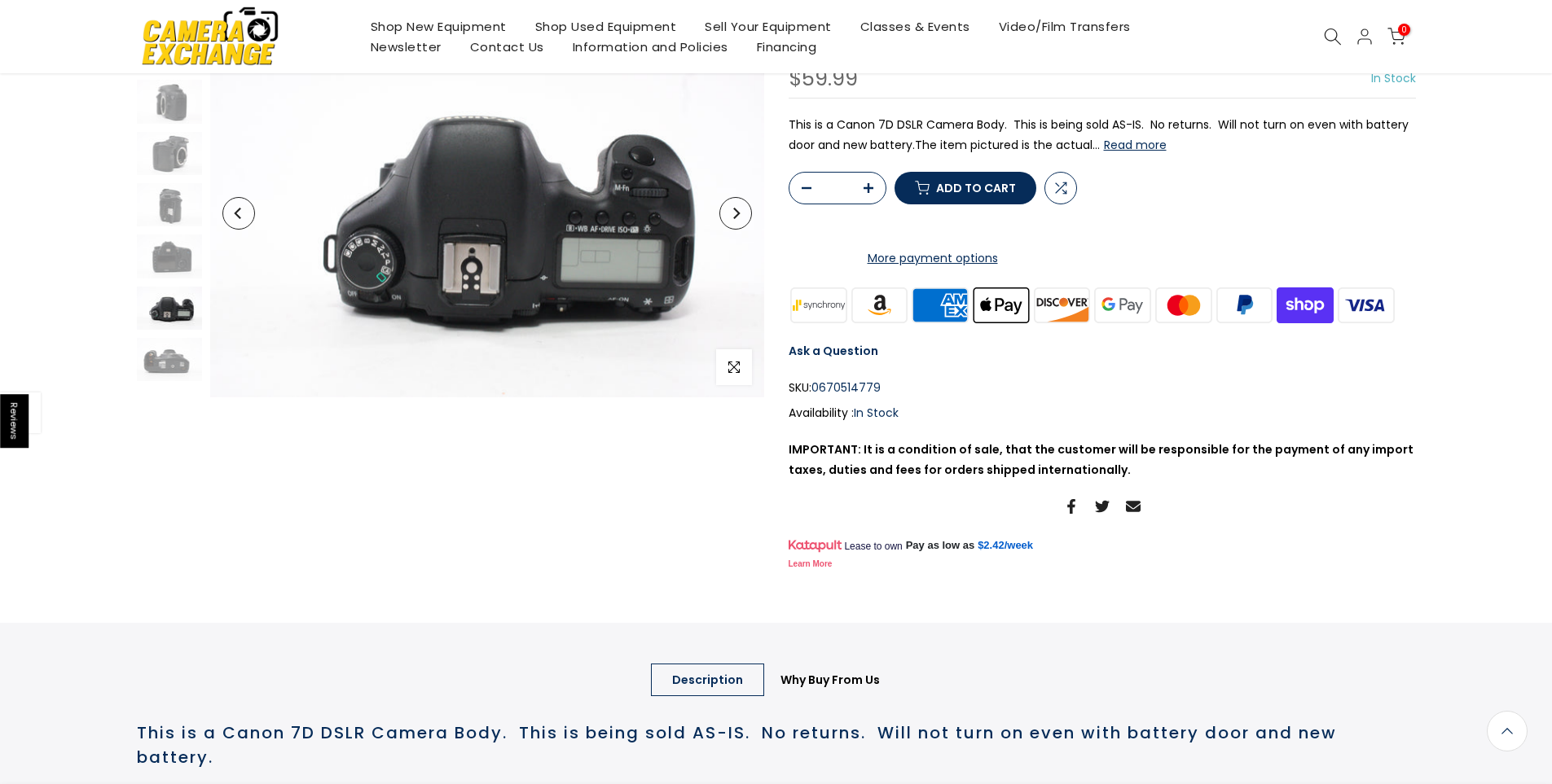
click at [730, 218] on icon "Next" at bounding box center [736, 213] width 11 height 11
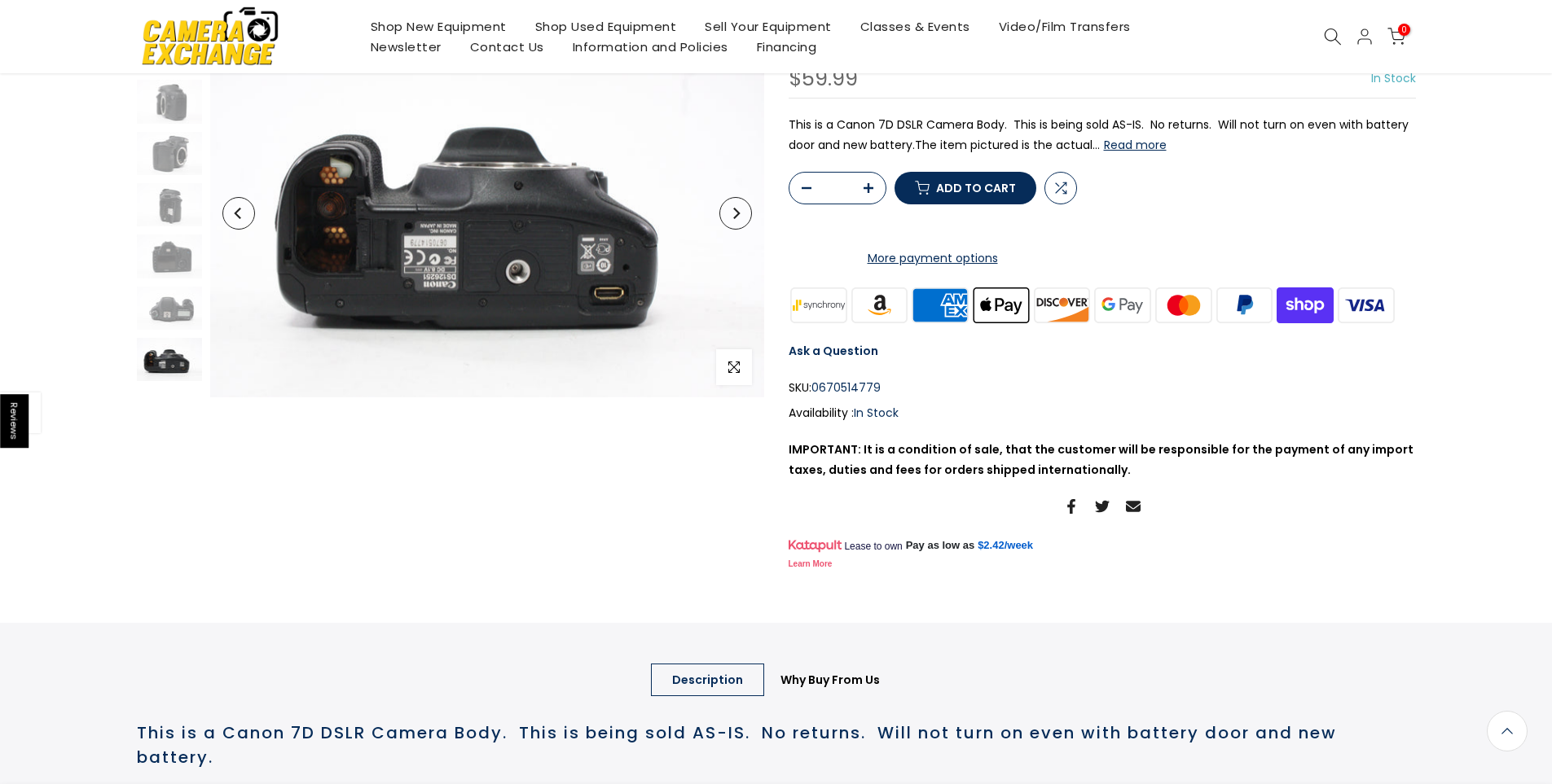
scroll to position [161, 0]
click at [730, 218] on icon "Next" at bounding box center [736, 213] width 11 height 11
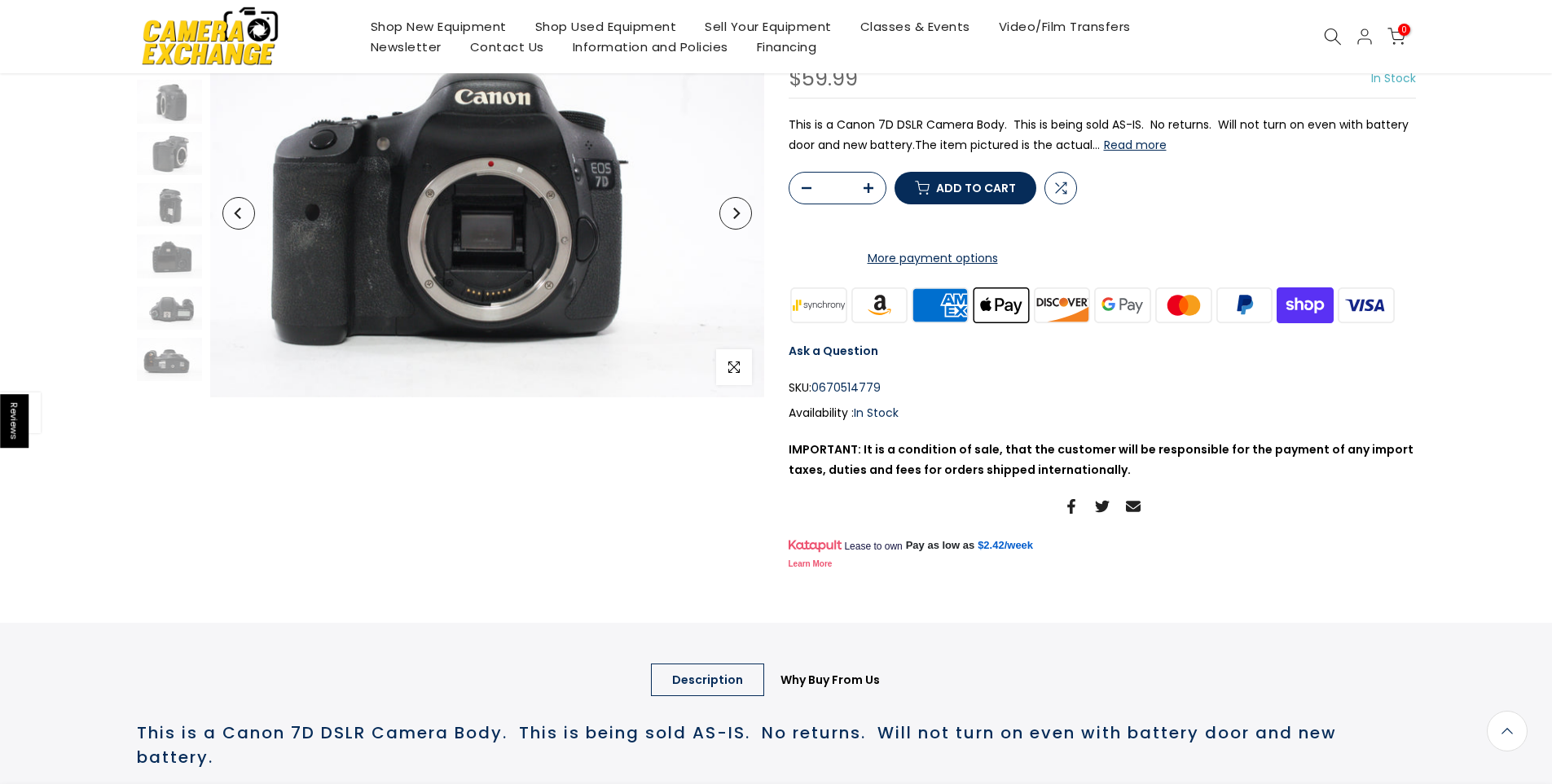
click at [730, 218] on icon "Next" at bounding box center [736, 213] width 11 height 11
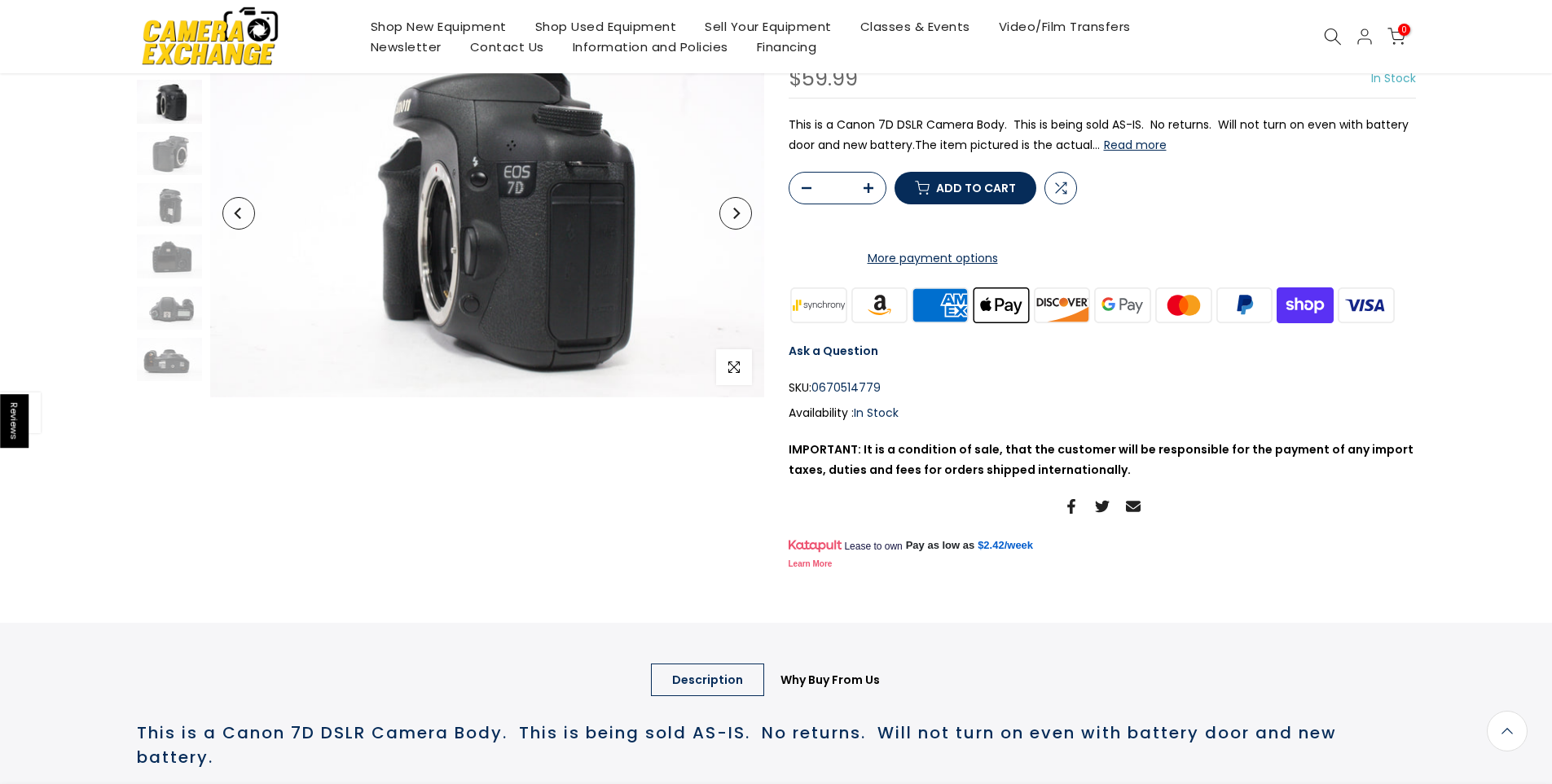
click at [730, 218] on icon "Next" at bounding box center [736, 213] width 11 height 11
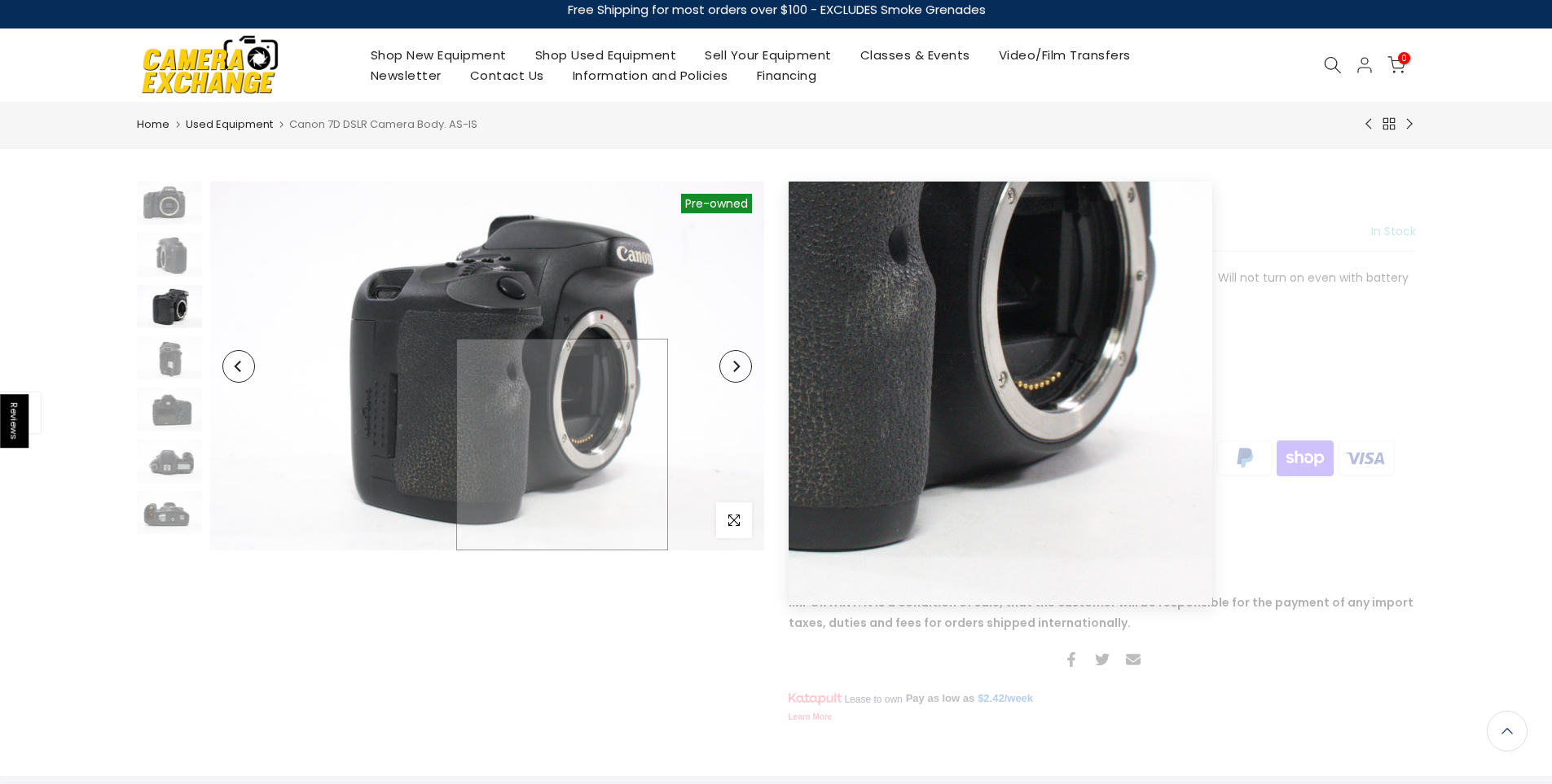
scroll to position [1, 0]
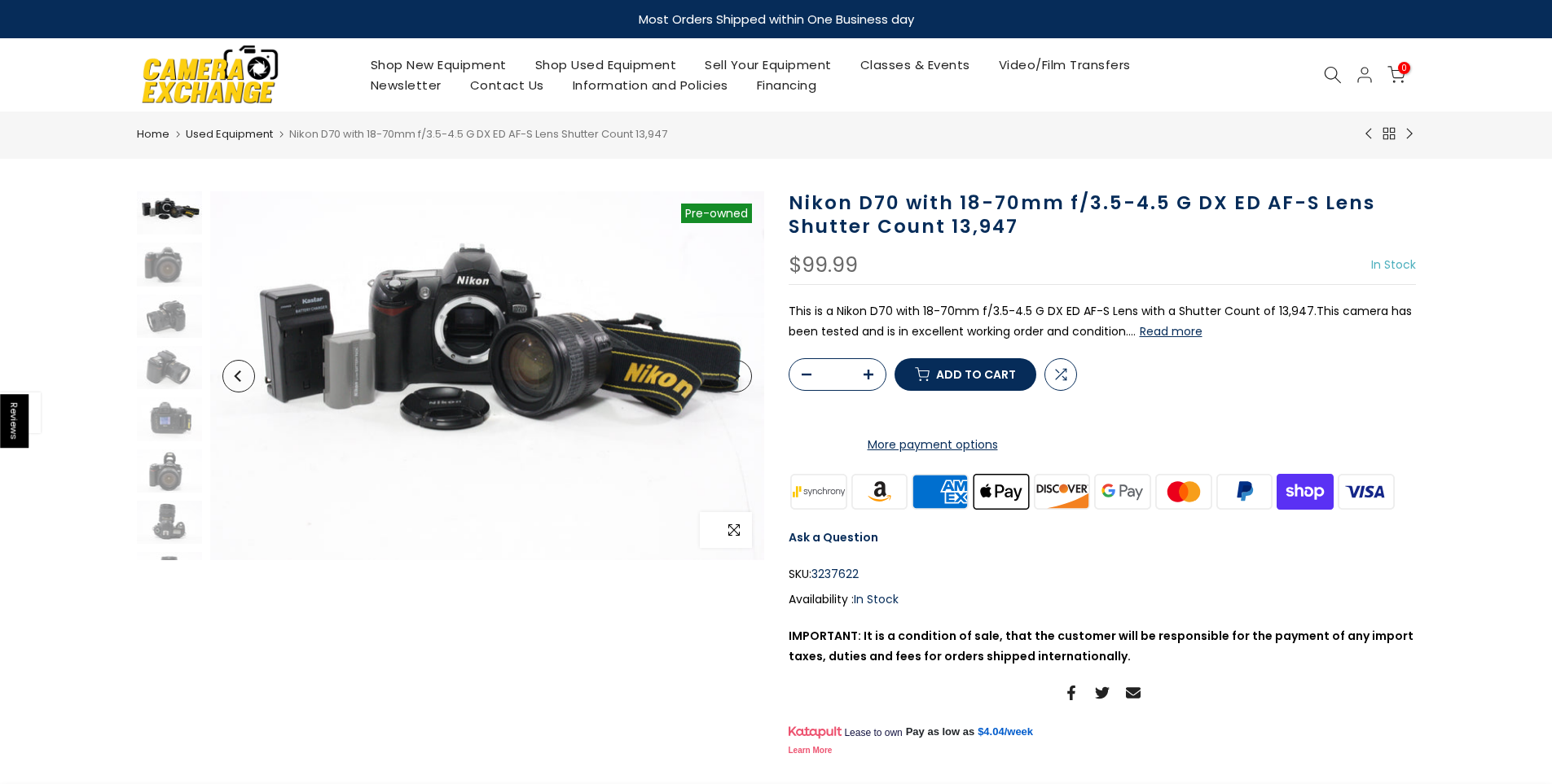
click at [736, 533] on icon "button" at bounding box center [734, 530] width 11 height 11
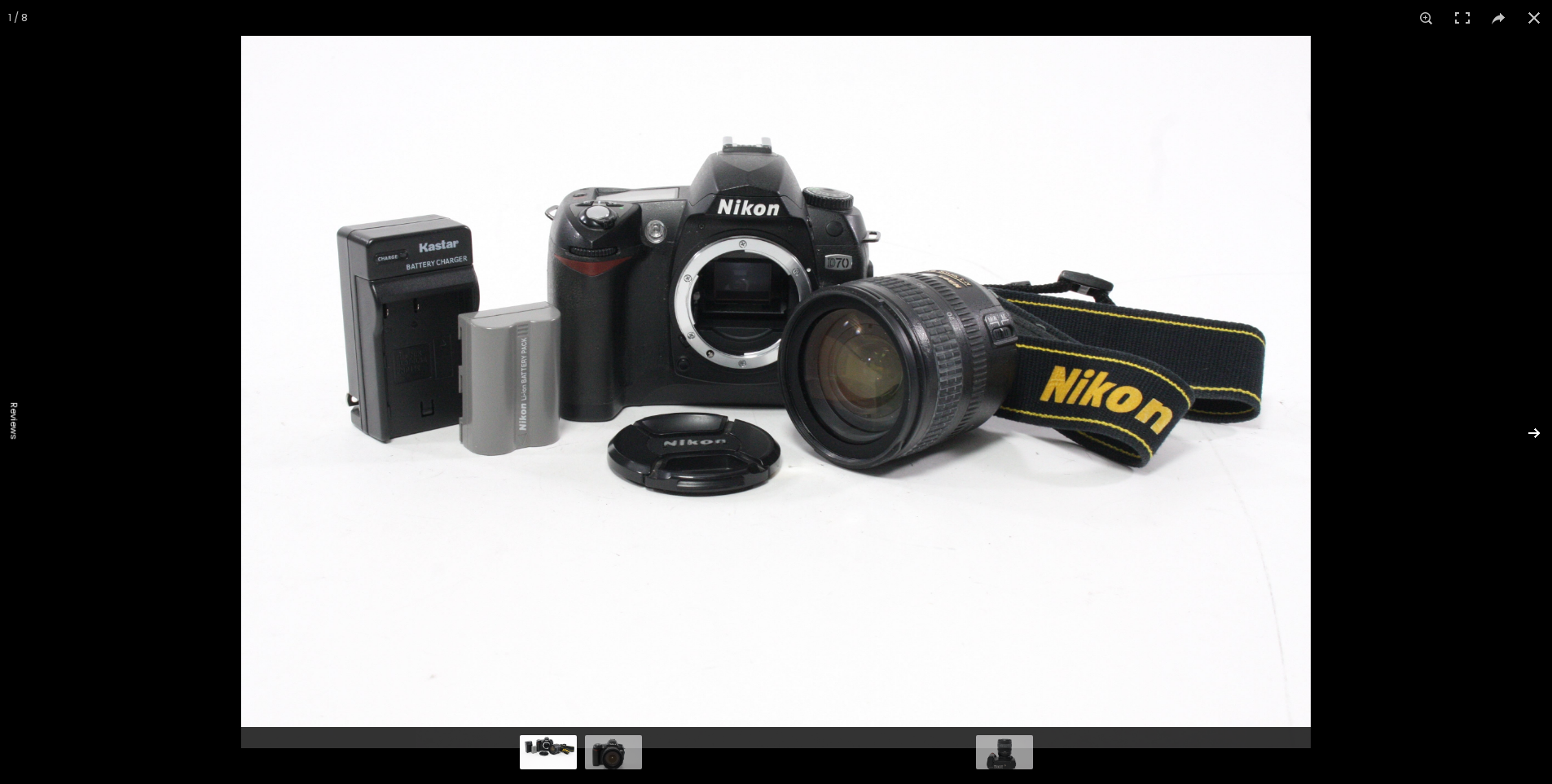
click at [1538, 426] on button at bounding box center [1523, 432] width 57 height 81
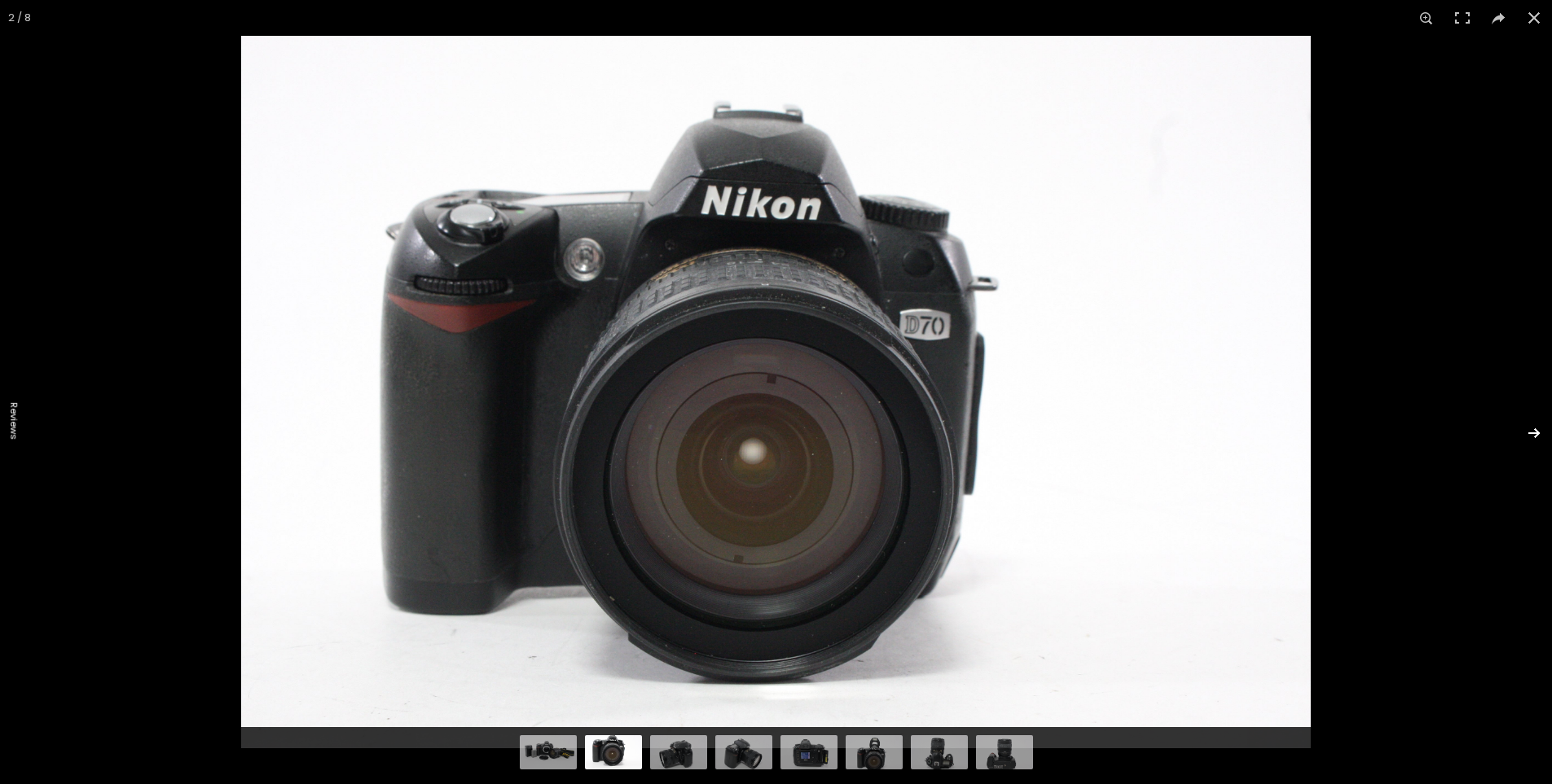
click at [1538, 426] on button at bounding box center [1523, 432] width 57 height 81
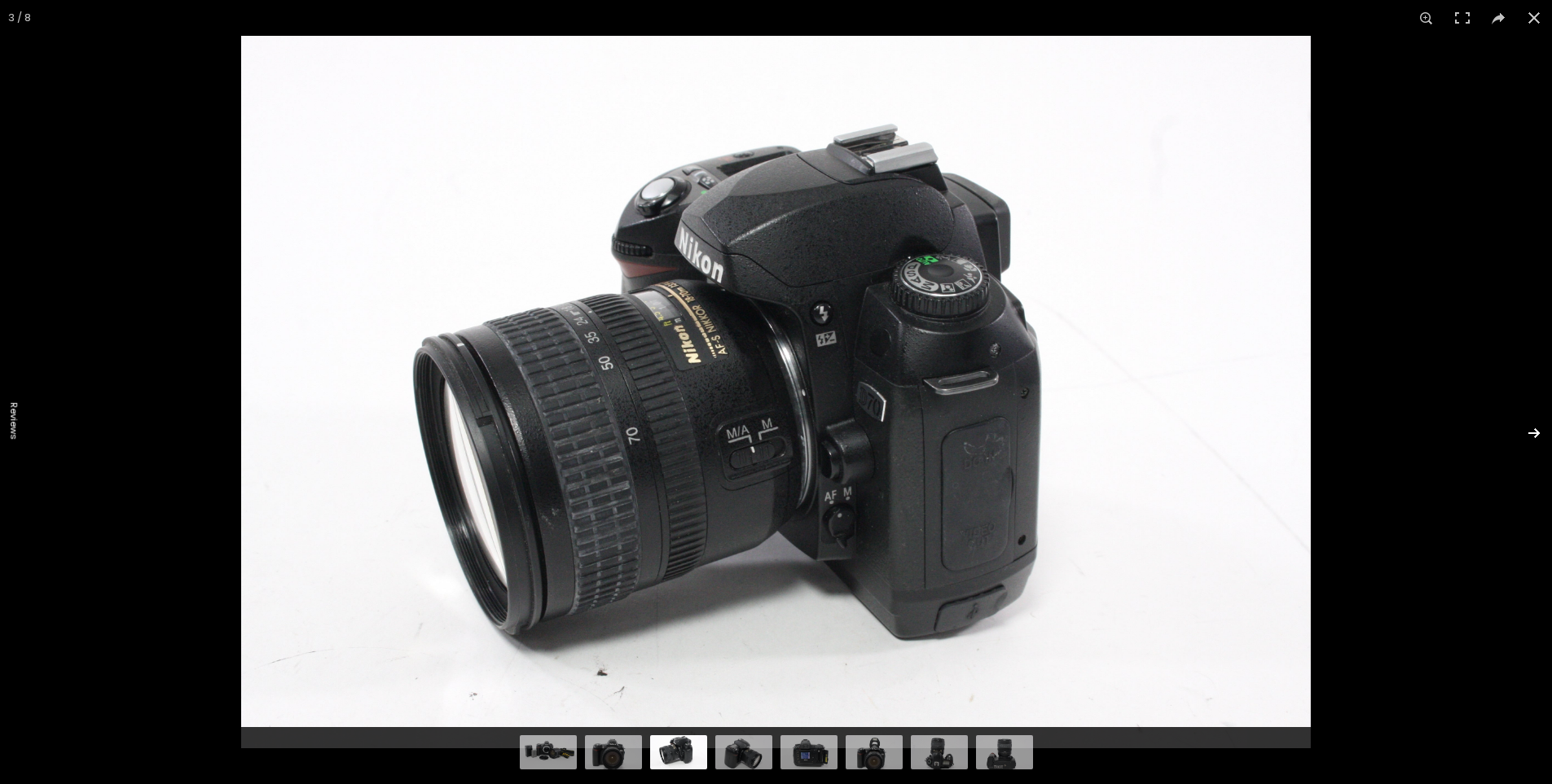
click at [1538, 426] on button at bounding box center [1523, 432] width 57 height 81
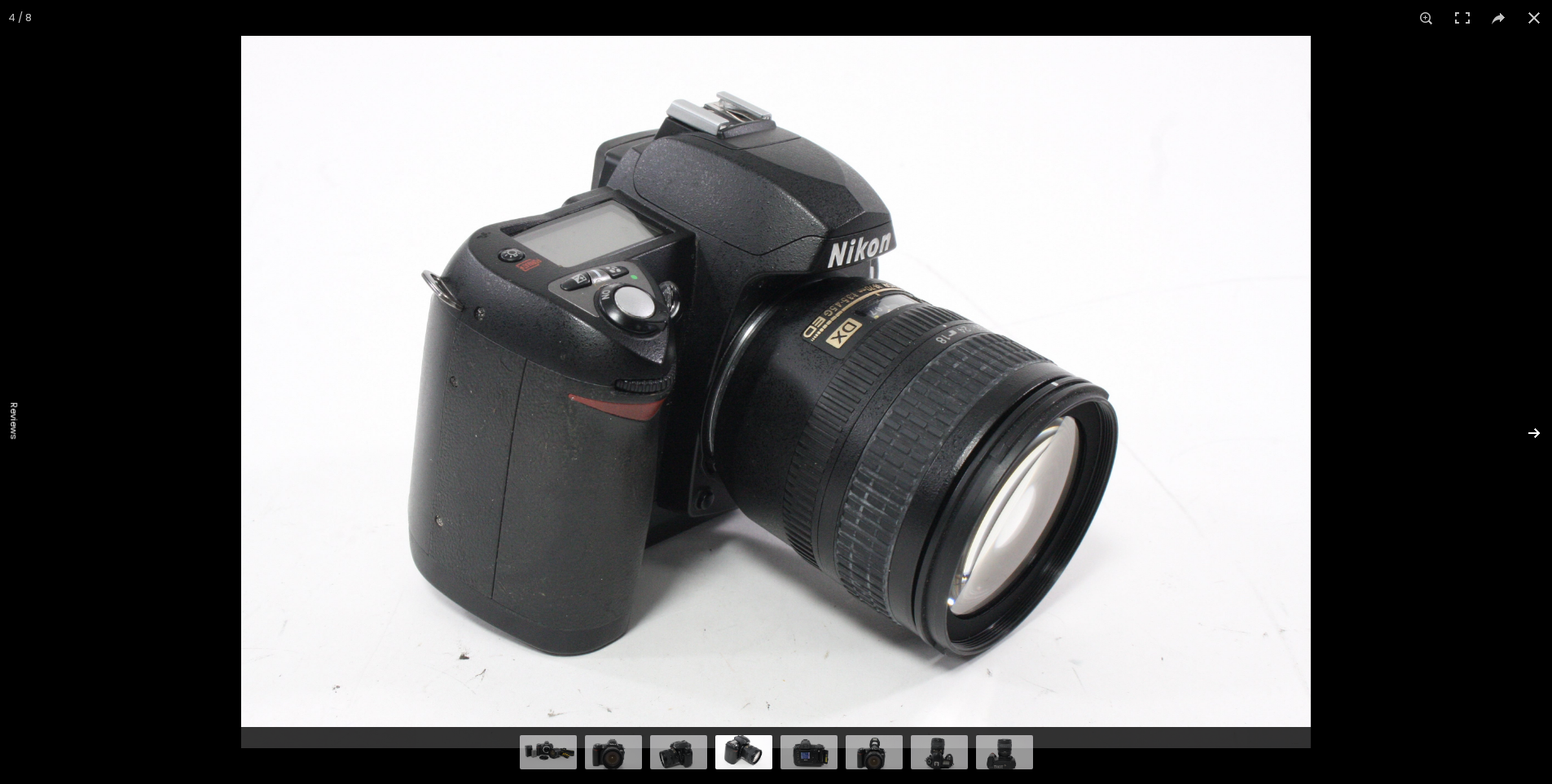
click at [1538, 426] on button at bounding box center [1523, 432] width 57 height 81
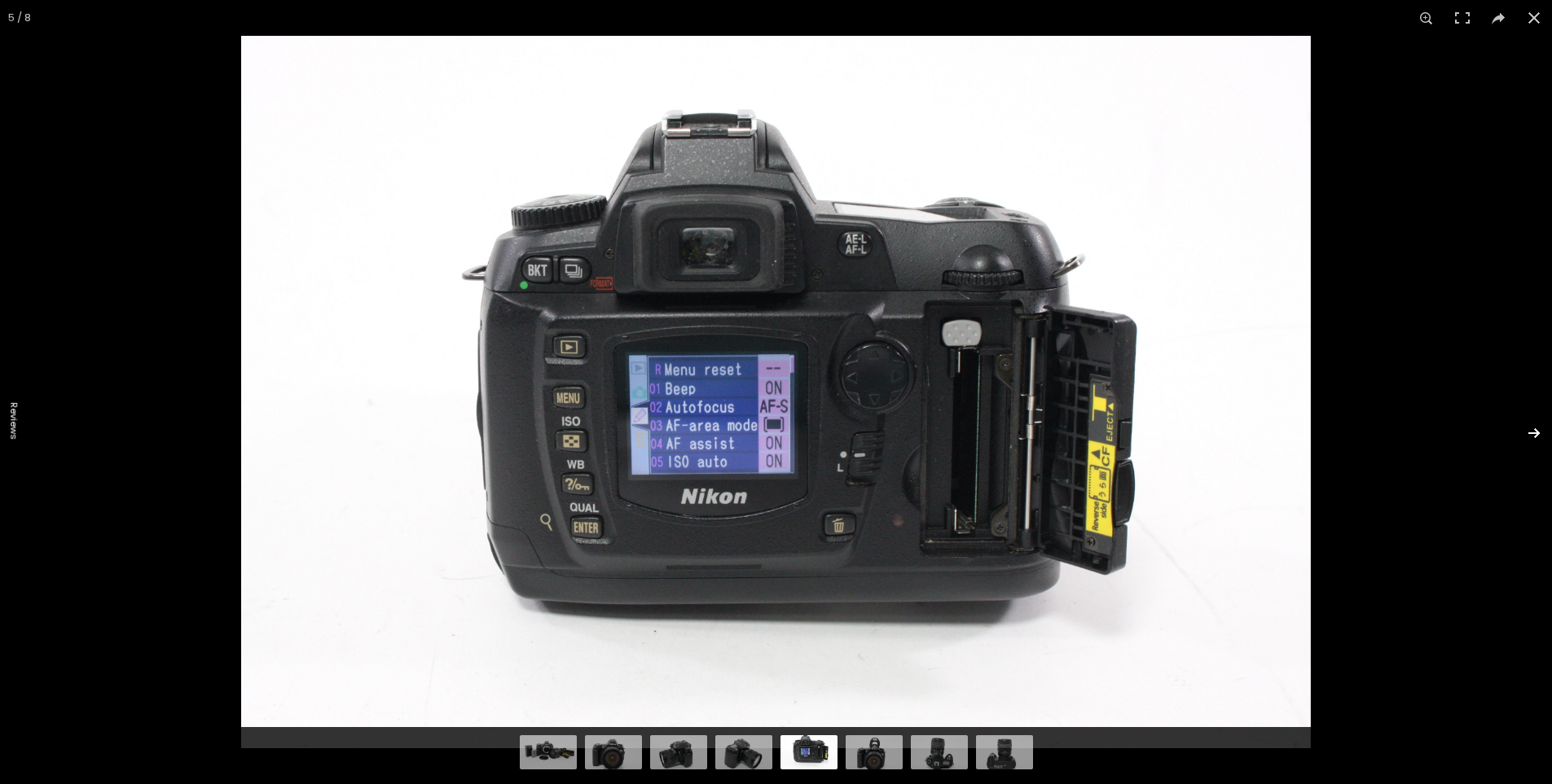
click at [1538, 426] on button at bounding box center [1523, 432] width 57 height 81
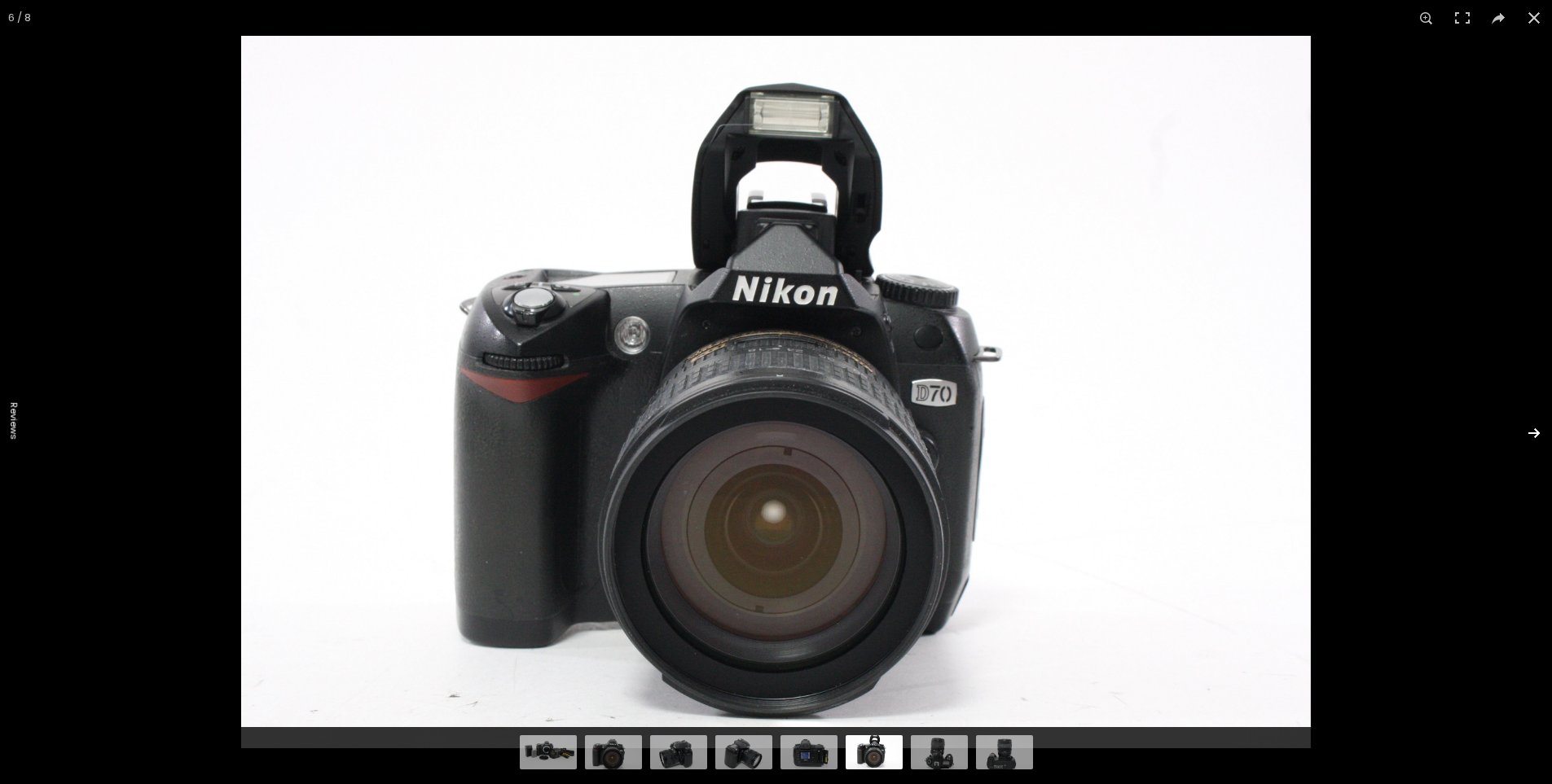
click at [1538, 426] on button at bounding box center [1523, 432] width 57 height 81
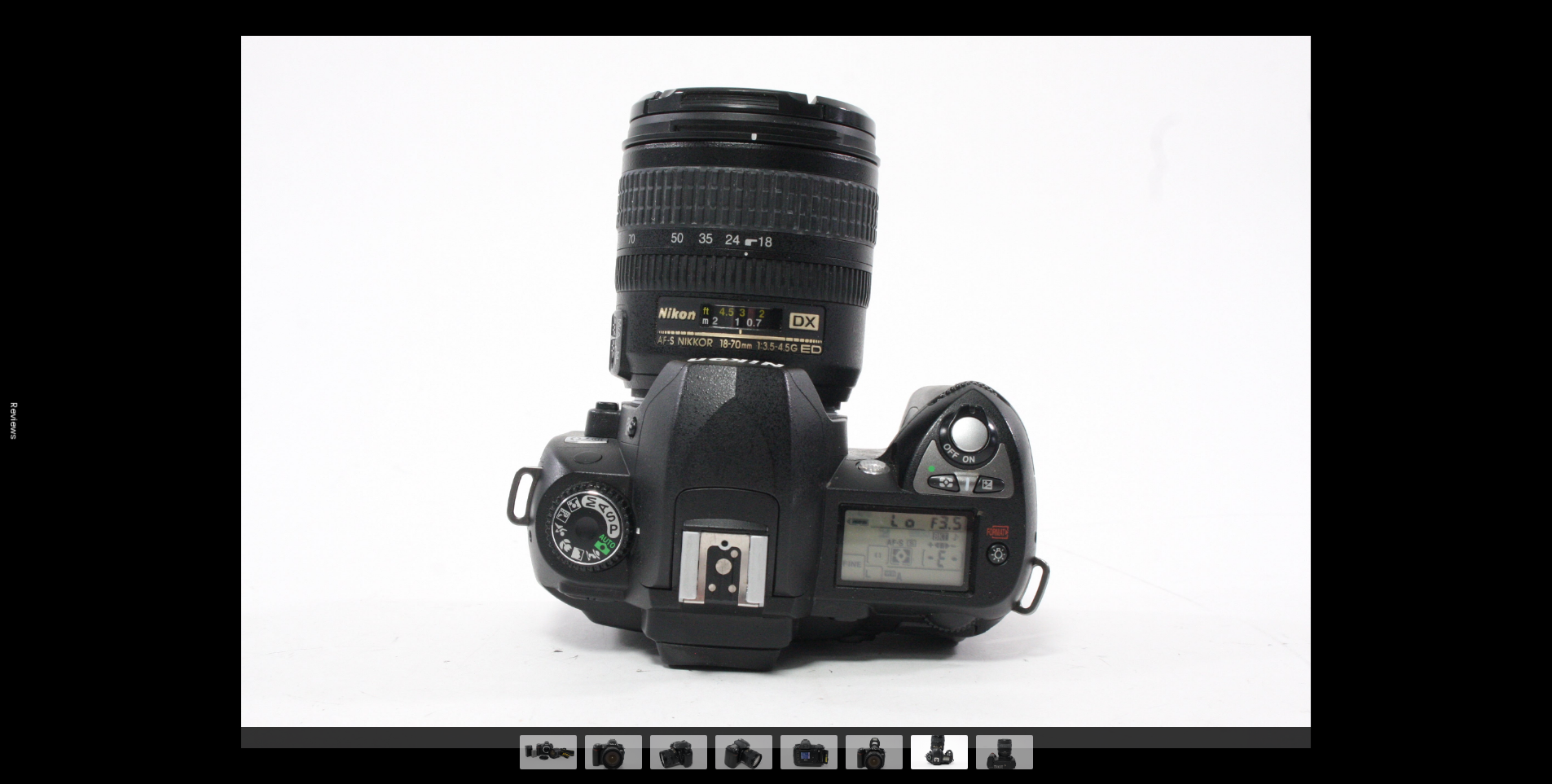
click at [1538, 426] on button at bounding box center [1523, 432] width 57 height 81
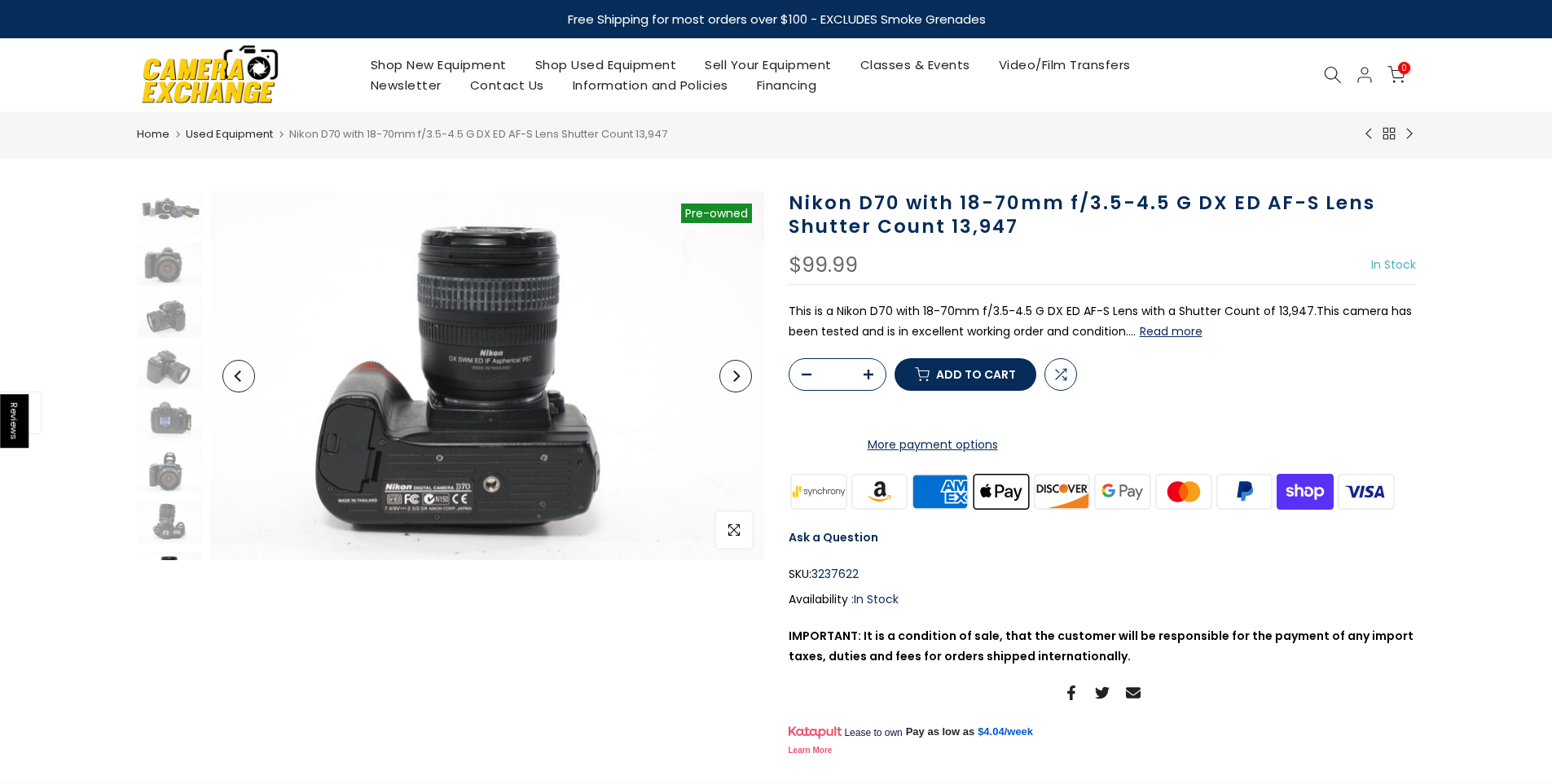
scroll to position [35, 0]
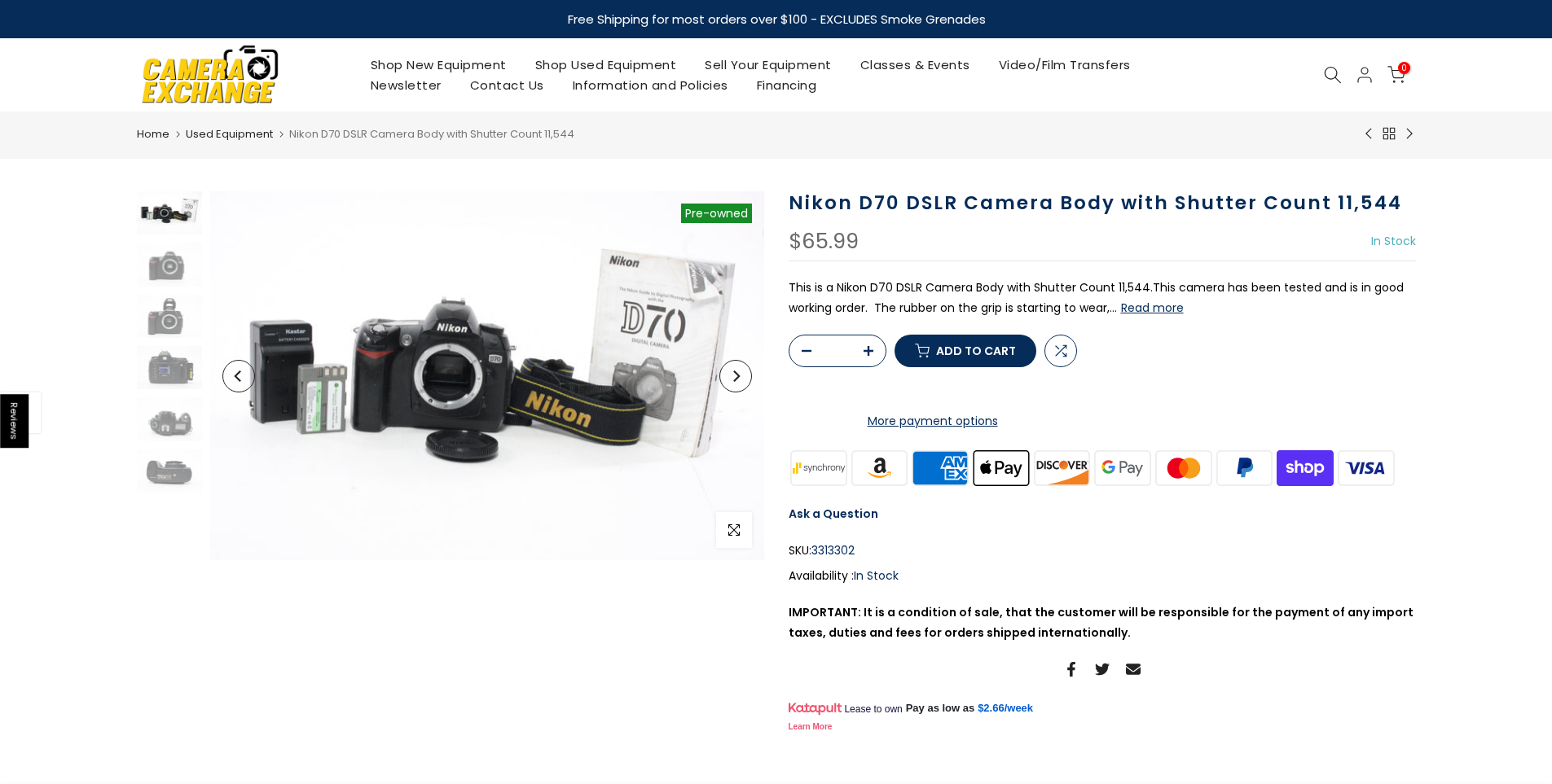
click at [741, 399] on img at bounding box center [487, 375] width 554 height 369
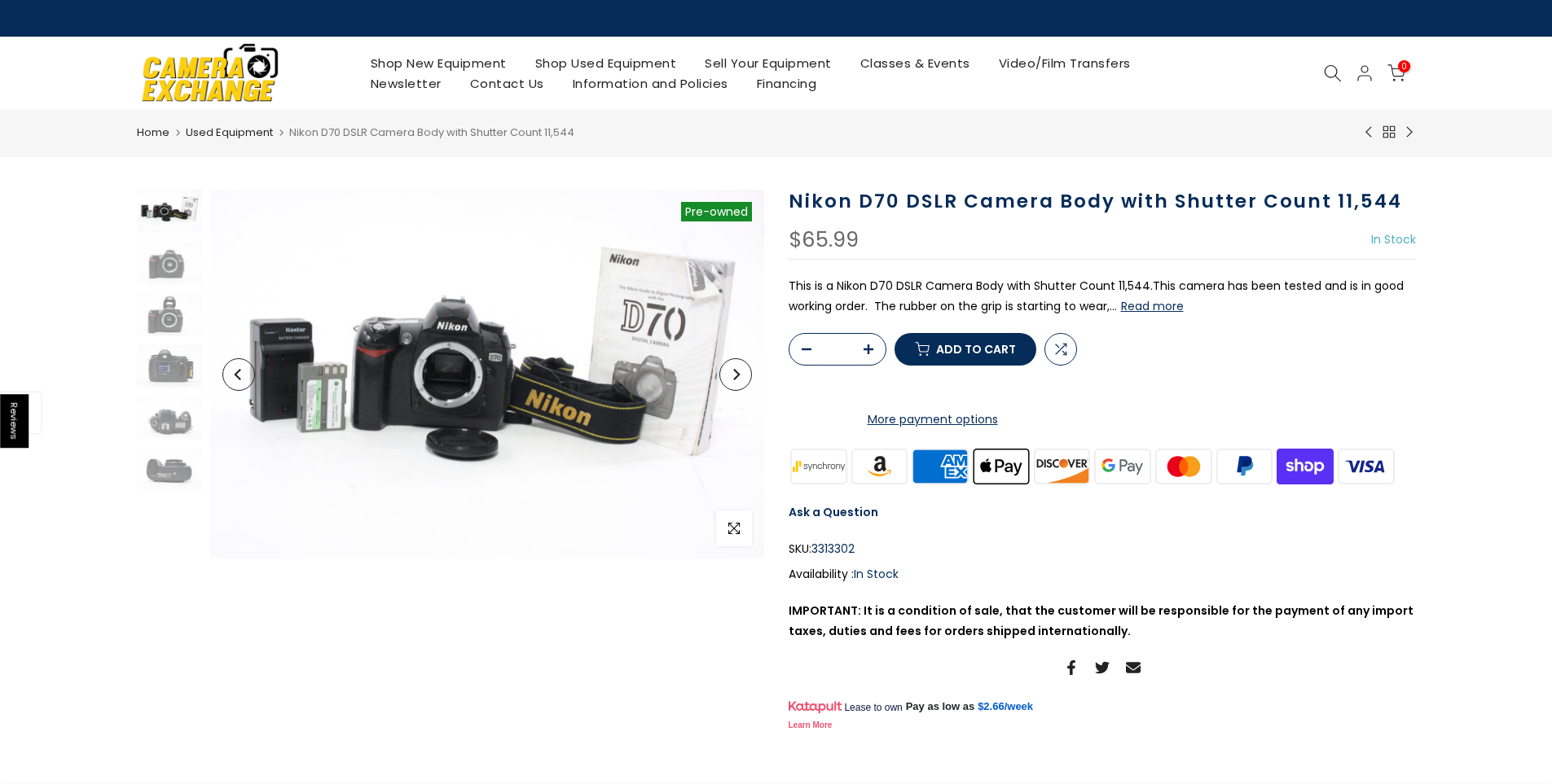
click at [741, 399] on img at bounding box center [487, 374] width 554 height 369
click at [743, 385] on button "Next" at bounding box center [735, 374] width 33 height 33
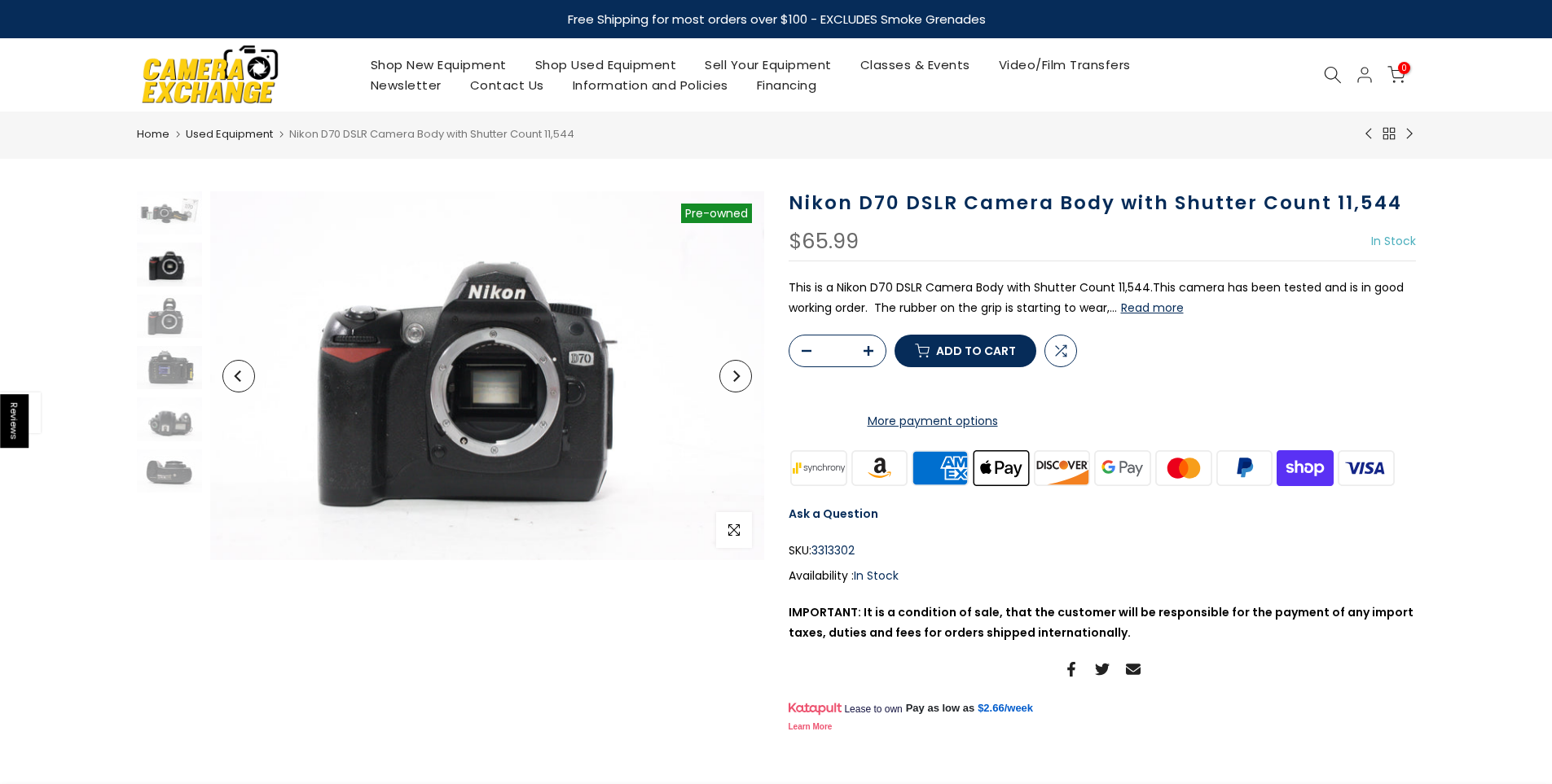
click at [742, 376] on button "Next" at bounding box center [735, 376] width 33 height 33
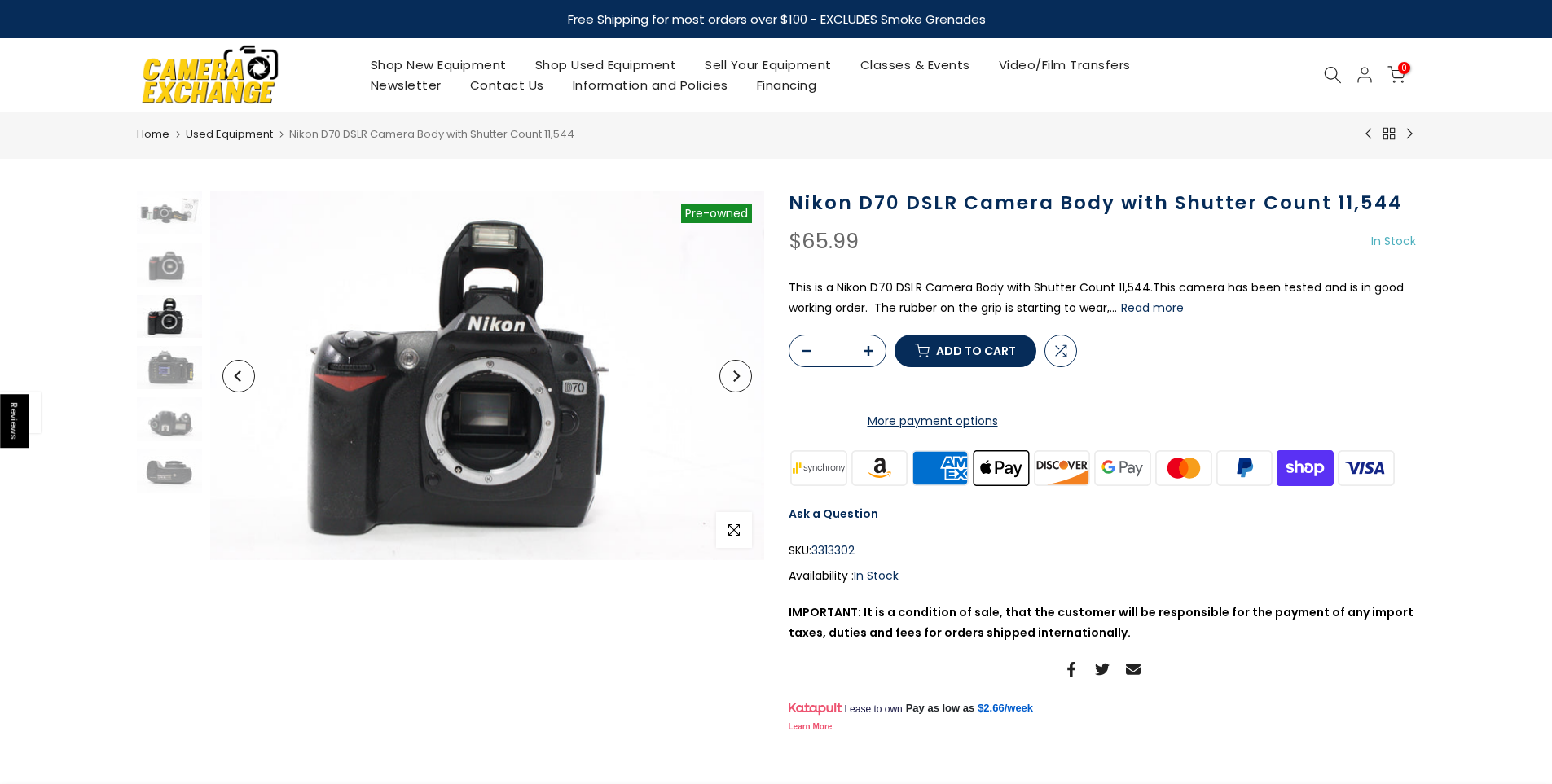
click at [742, 376] on button "Next" at bounding box center [735, 376] width 33 height 33
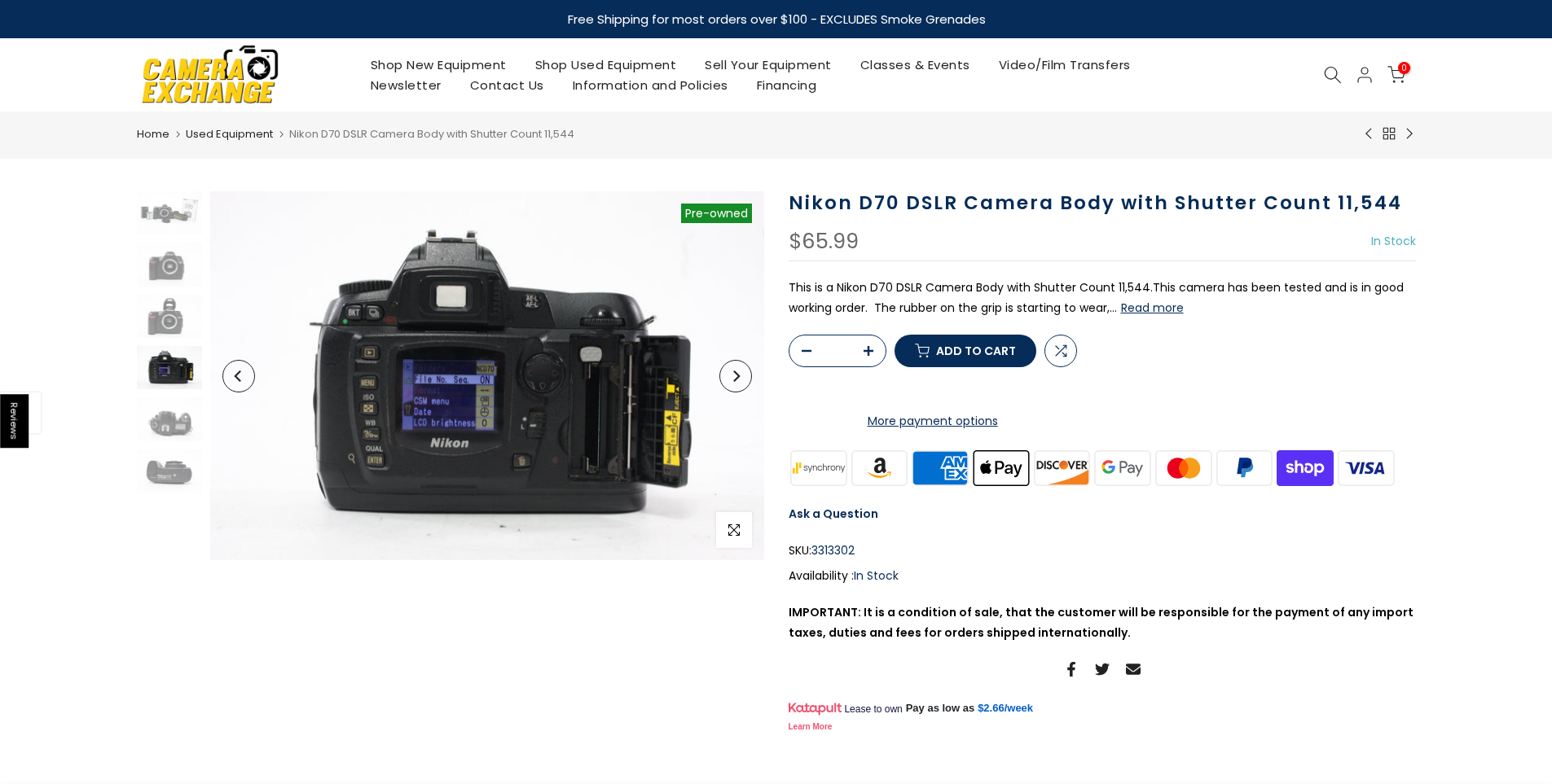
click at [742, 376] on button "Next" at bounding box center [735, 376] width 33 height 33
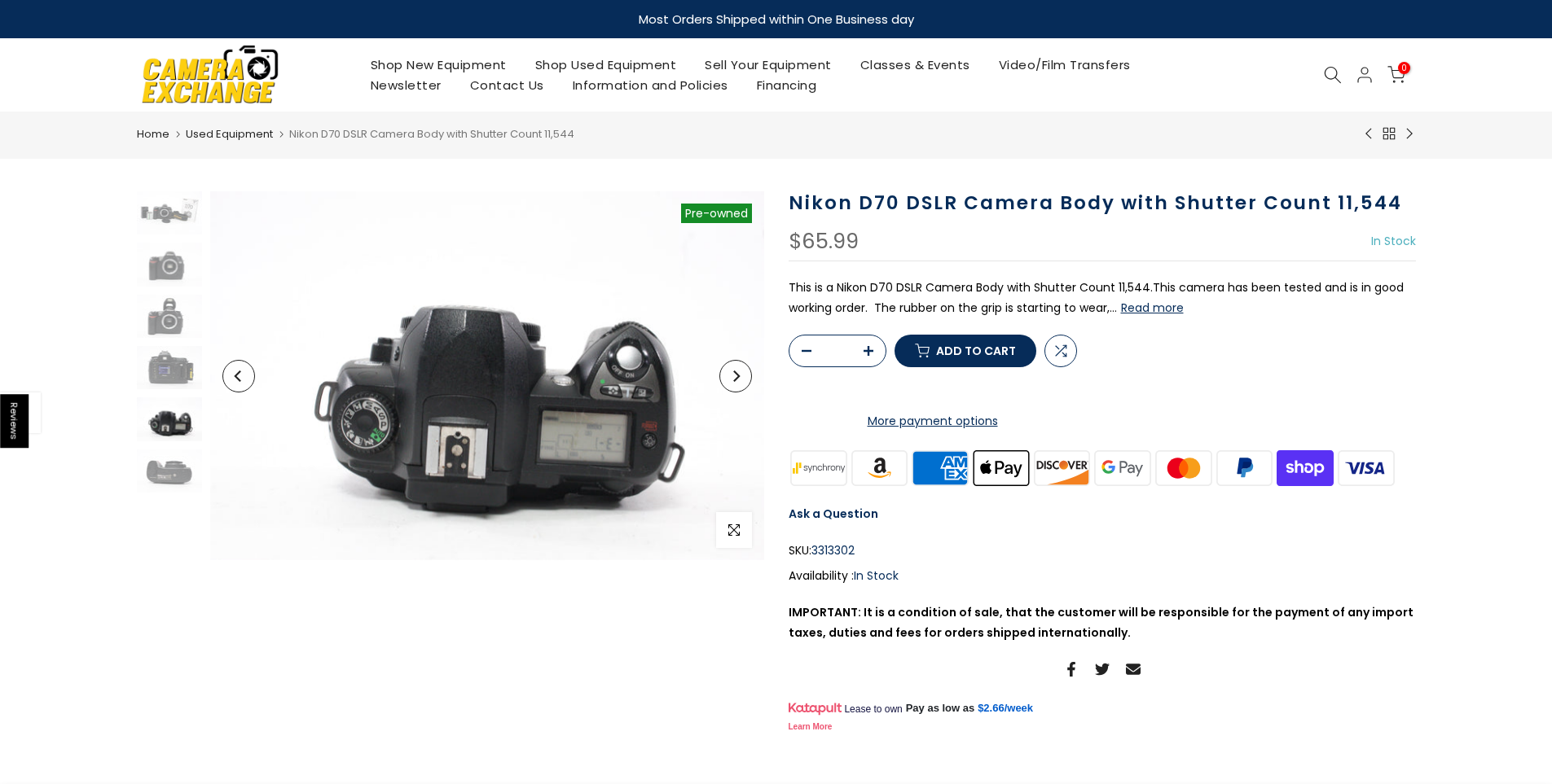
click at [742, 376] on button "Next" at bounding box center [735, 376] width 33 height 33
